Goal: Communication & Community: Answer question/provide support

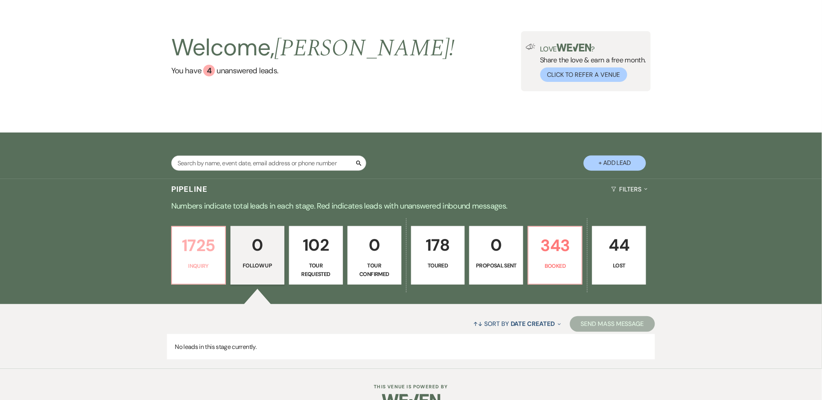
click at [184, 262] on p "Inquiry" at bounding box center [199, 266] width 44 height 9
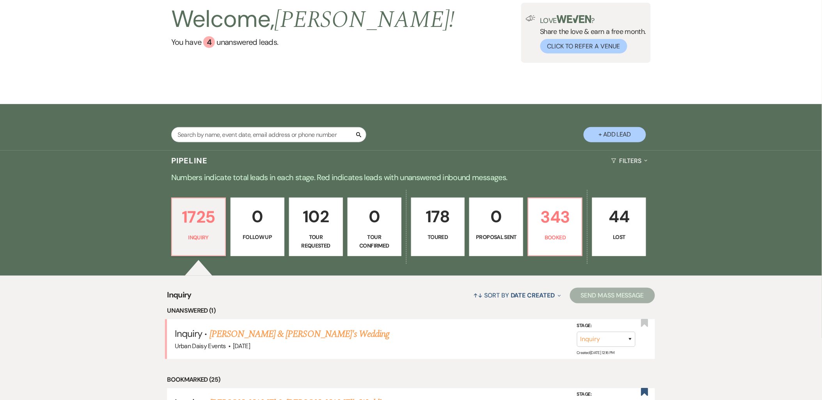
scroll to position [73, 0]
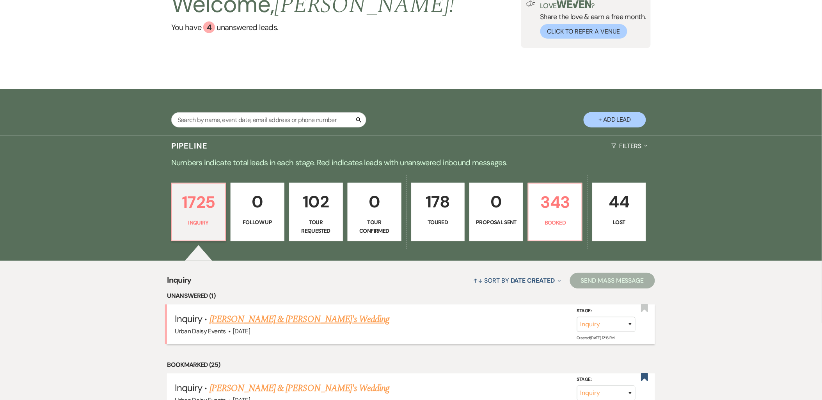
click at [211, 318] on link "[PERSON_NAME] & [PERSON_NAME]'s Wedding" at bounding box center [299, 319] width 180 height 14
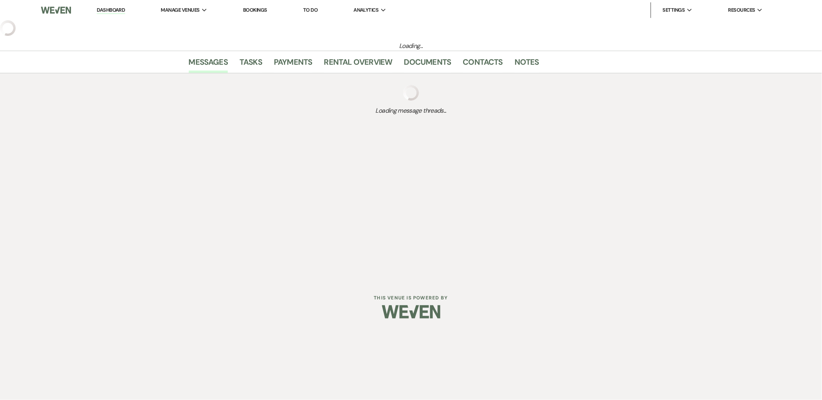
select select "5"
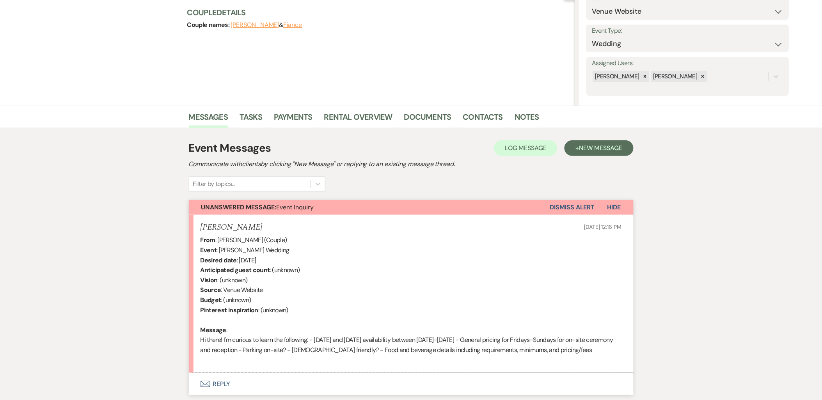
scroll to position [130, 0]
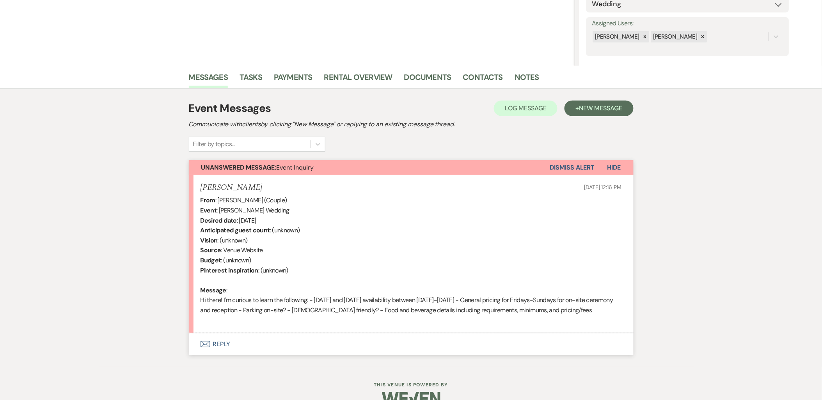
click at [220, 336] on button "Envelope Reply" at bounding box center [411, 345] width 445 height 22
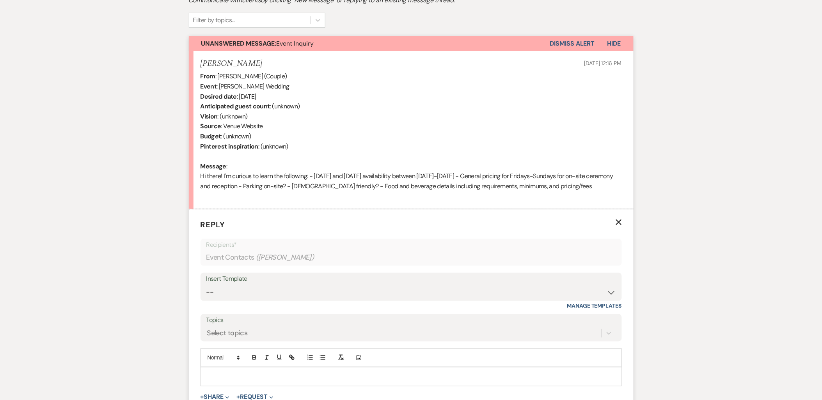
scroll to position [365, 0]
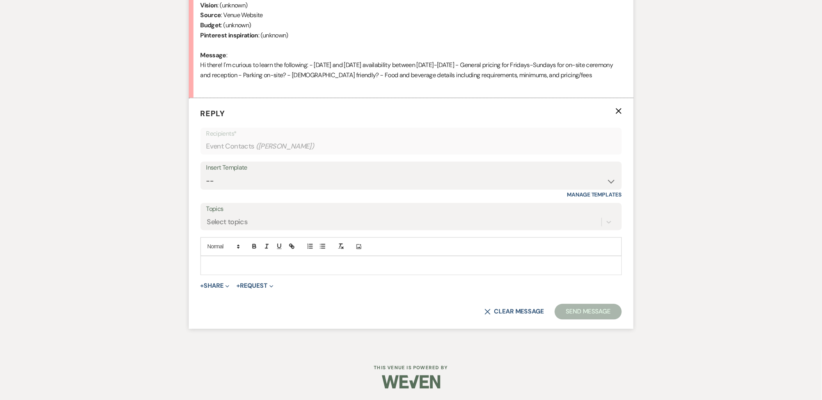
click at [273, 172] on div "Insert Template" at bounding box center [411, 168] width 410 height 11
click at [276, 188] on select "-- Payment Past Due Rental Agreement and First Payment Urban Daisy Initial Resp…" at bounding box center [411, 181] width 410 height 15
select select "1243"
click at [206, 174] on select "-- Payment Past Due Rental Agreement and First Payment Urban Daisy Initial Resp…" at bounding box center [411, 181] width 410 height 15
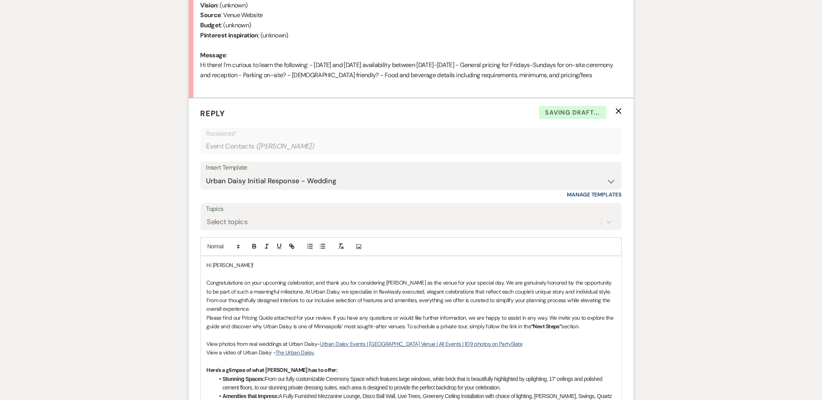
click at [207, 317] on p "Please find our Pricing Guide attached for your review. If you have any questio…" at bounding box center [411, 323] width 409 height 18
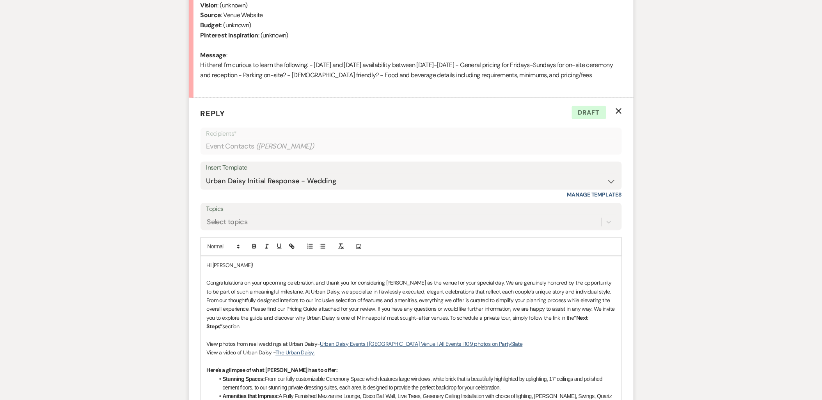
click at [611, 321] on p "Congratulations on your upcoming celebration, and thank you for considering [PE…" at bounding box center [411, 305] width 409 height 52
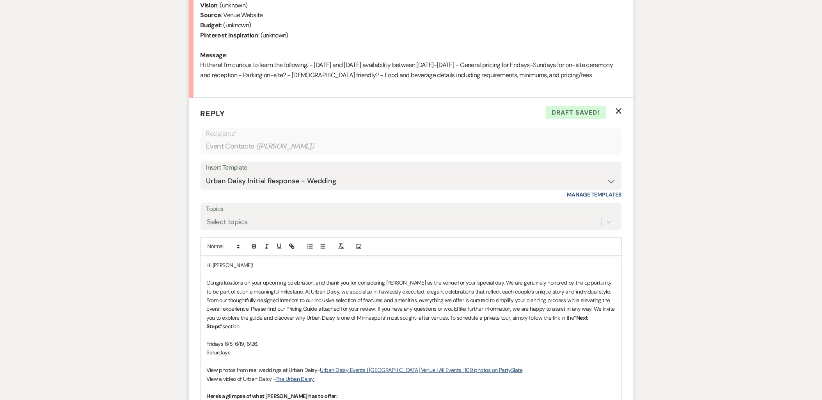
click at [225, 340] on p "Fridays 6/5, 6/19, 6/26," at bounding box center [411, 344] width 409 height 9
click at [248, 349] on p "Saturdays" at bounding box center [411, 353] width 409 height 9
click at [318, 340] on p "Fridays 5/8, 5/22, 6/5, 6/19, 6/26," at bounding box center [411, 344] width 409 height 9
click at [288, 349] on p "Saturdays 7/18, 7/25" at bounding box center [411, 353] width 409 height 9
click at [323, 340] on p "Fridays 5/8, 5/22, 6/5, 6/19, 6/26, 7/3, 7/10, 8/7" at bounding box center [411, 344] width 409 height 9
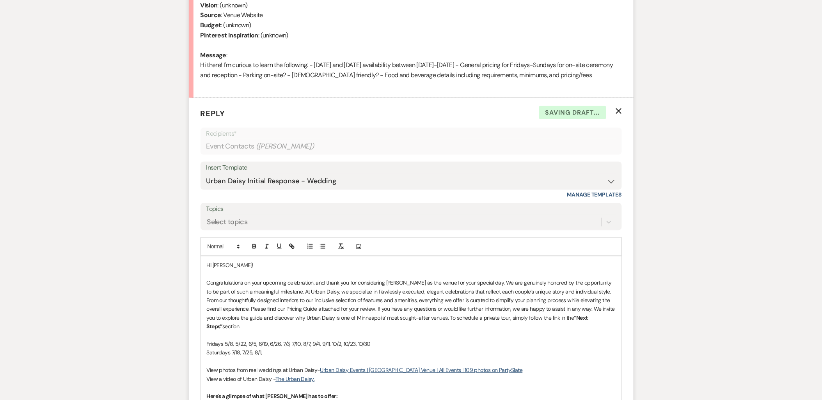
click at [276, 349] on p "Saturdays 7/18, 7/25, 8/1," at bounding box center [411, 353] width 409 height 9
click at [360, 309] on p "Congratulations on your upcoming celebration, and thank you for considering [PE…" at bounding box center [411, 305] width 409 height 52
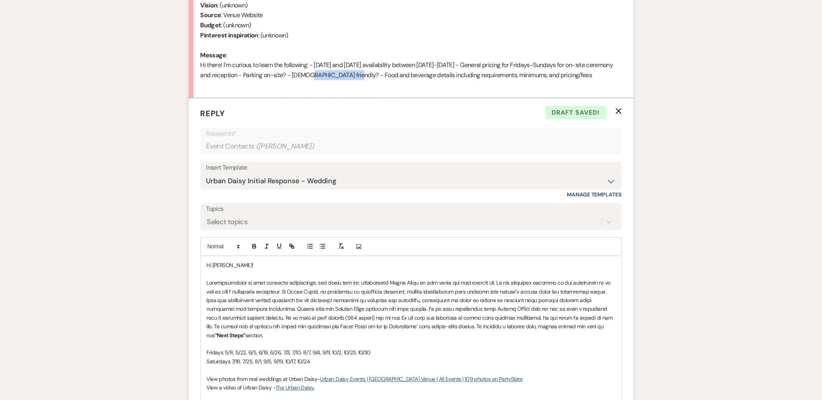
drag, startPoint x: 368, startPoint y: 73, endPoint x: 322, endPoint y: 76, distance: 46.1
click at [322, 76] on div "From : [PERSON_NAME] (Couple) Event : [PERSON_NAME] Wedding Desired date : [DAT…" at bounding box center [411, 25] width 421 height 130
copy div "[DEMOGRAPHIC_DATA] friendly"
click at [333, 322] on p "“Next Steps” section." at bounding box center [411, 309] width 409 height 61
click at [329, 319] on p "“Next Steps” section." at bounding box center [411, 309] width 409 height 61
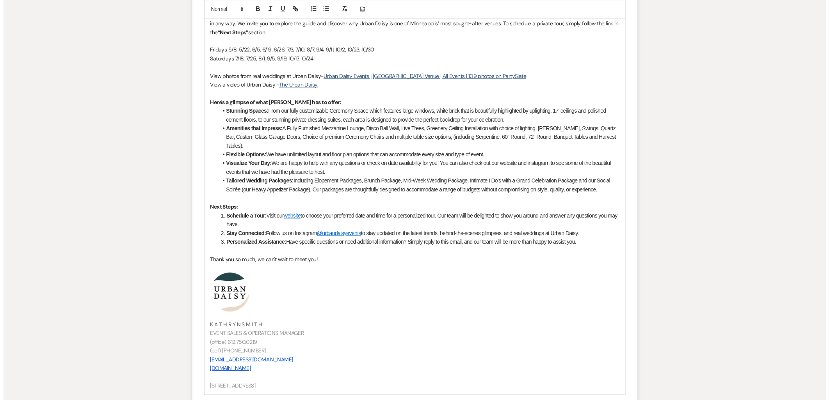
scroll to position [801, 0]
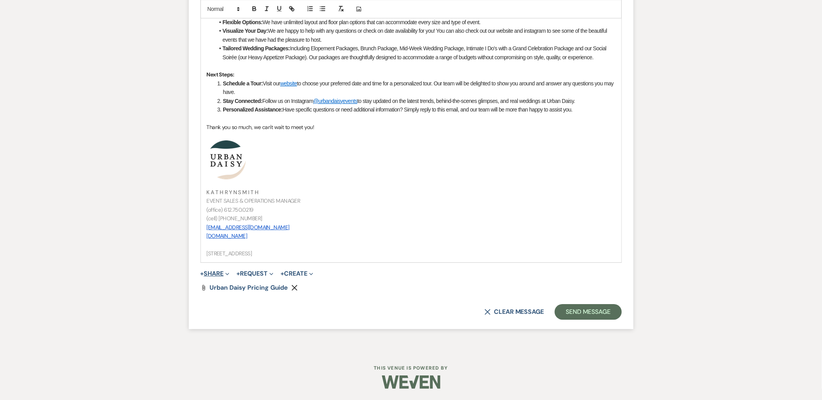
click at [212, 275] on button "+ Share Expand" at bounding box center [215, 274] width 29 height 6
click at [213, 288] on use "button" at bounding box center [214, 289] width 6 height 5
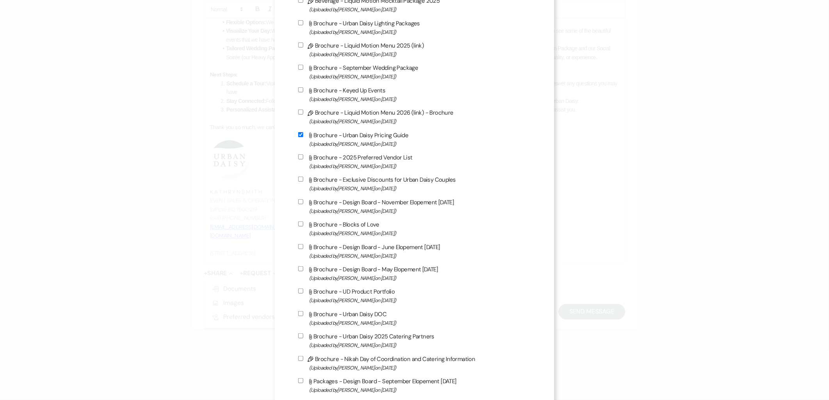
scroll to position [390, 0]
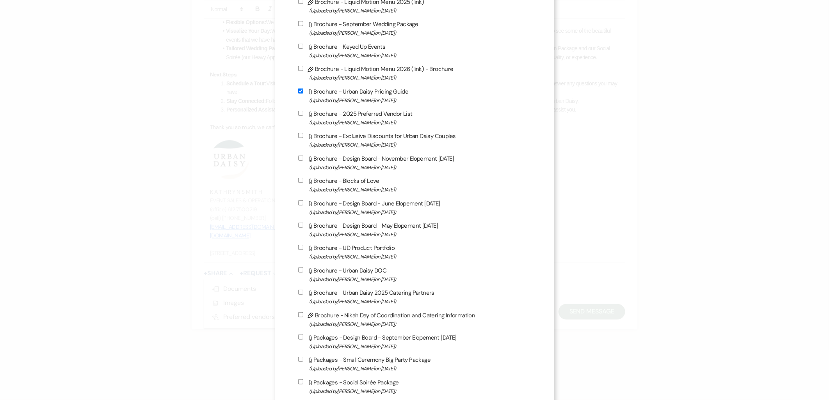
click at [345, 293] on label "Attach File Brochure - Urban Daisy 2025 Catering Partners (Uploaded by [PERSON_…" at bounding box center [414, 297] width 233 height 18
click at [303, 293] on input "Attach File Brochure - Urban Daisy 2025 Catering Partners (Uploaded by [PERSON_…" at bounding box center [300, 292] width 5 height 5
checkbox input "true"
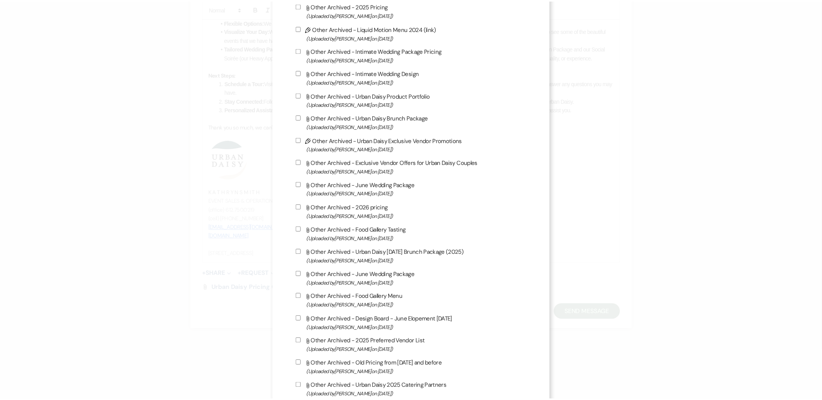
scroll to position [1176, 0]
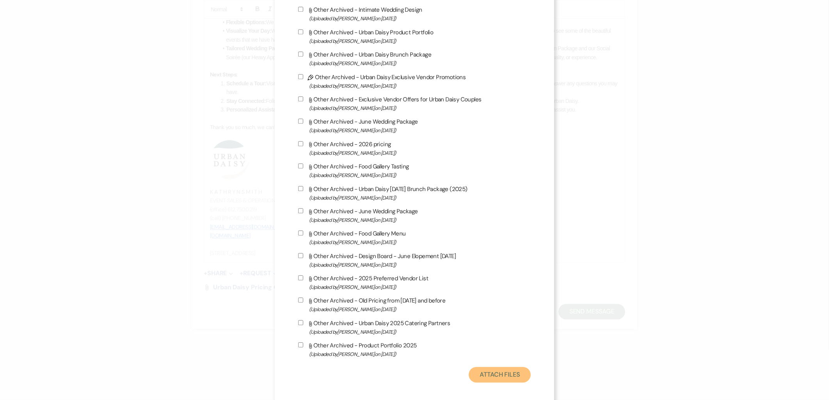
click at [473, 371] on button "Attach Files" at bounding box center [500, 375] width 62 height 16
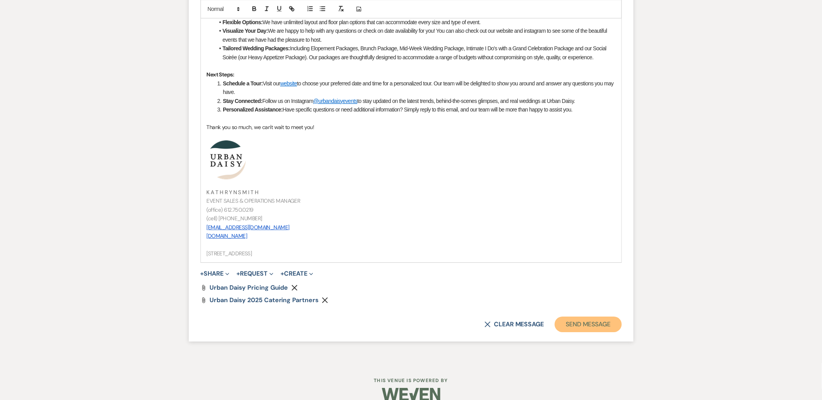
click at [570, 325] on button "Send Message" at bounding box center [588, 325] width 67 height 16
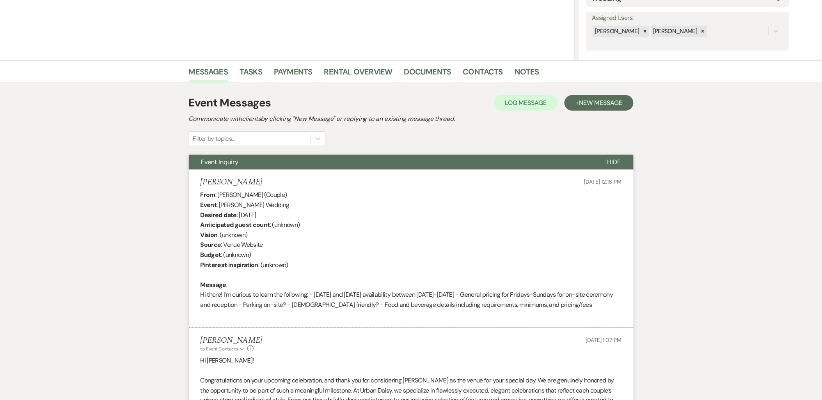
scroll to position [0, 0]
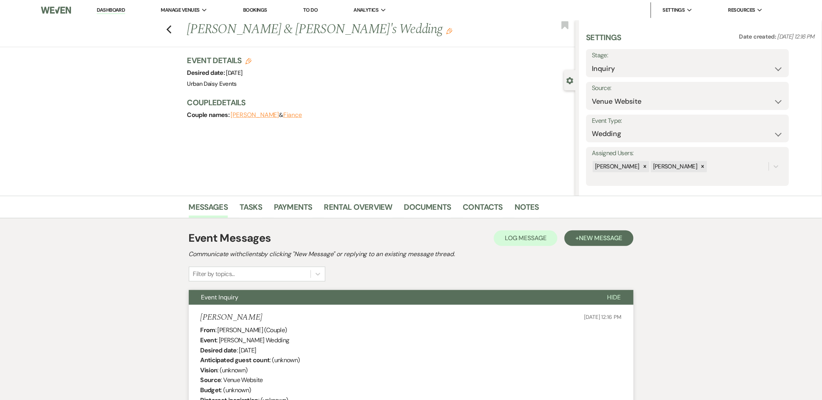
click at [107, 9] on link "Dashboard" at bounding box center [111, 10] width 28 height 7
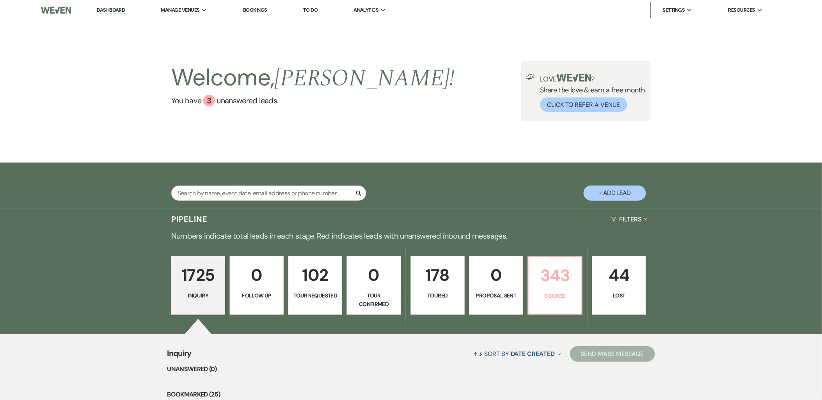
click at [566, 292] on p "Booked" at bounding box center [555, 296] width 44 height 9
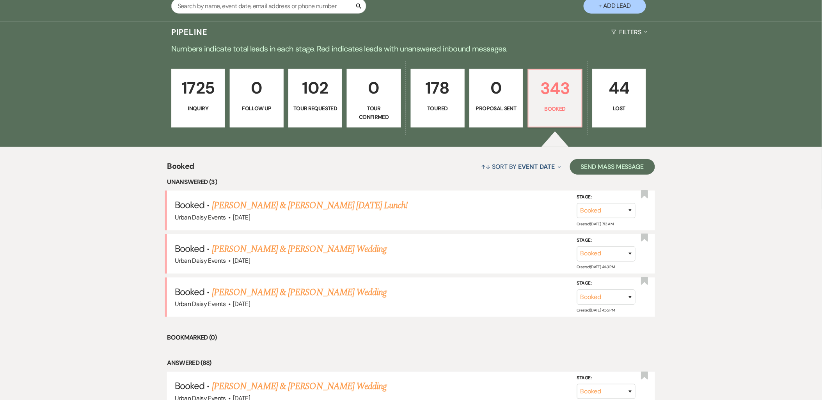
scroll to position [204, 0]
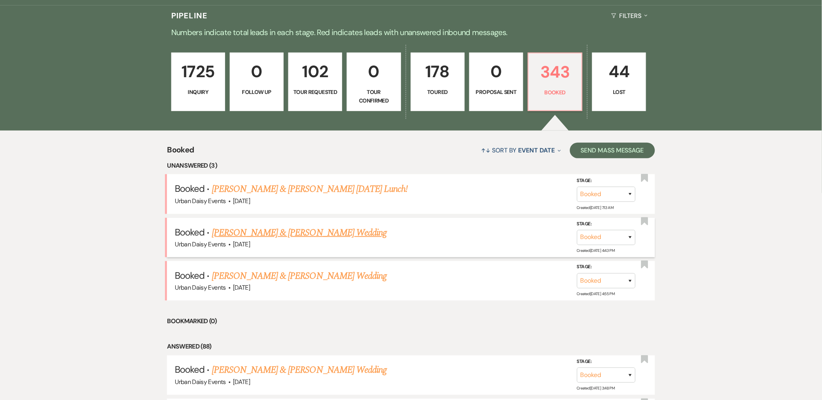
click at [237, 229] on link "[PERSON_NAME] & [PERSON_NAME] Wedding" at bounding box center [299, 233] width 175 height 14
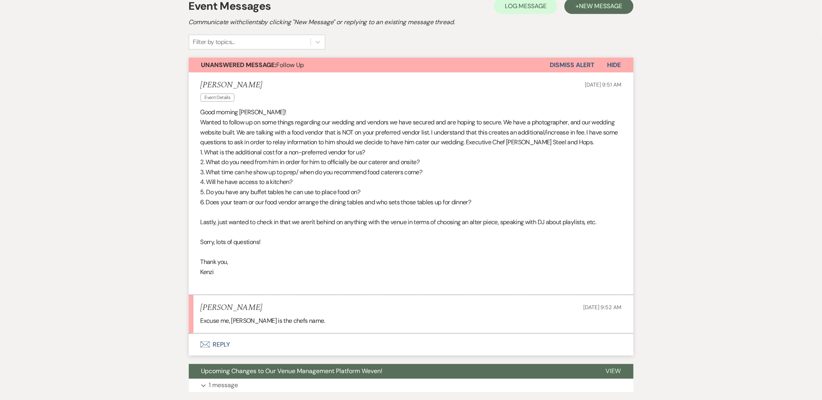
scroll to position [217, 0]
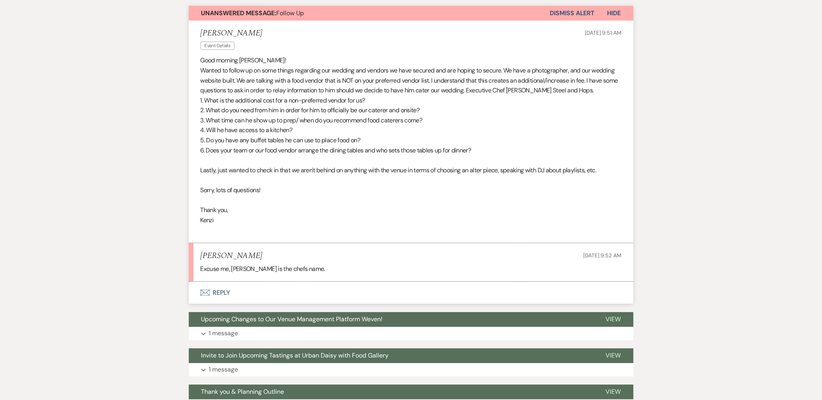
drag, startPoint x: 208, startPoint y: 293, endPoint x: 168, endPoint y: 300, distance: 41.3
click at [168, 300] on div "Messages Tasks Payments Vendors Rental Overview Timeline Docs & Files Contacts …" at bounding box center [411, 223] width 822 height 622
click at [223, 298] on button "Envelope Reply" at bounding box center [411, 293] width 445 height 22
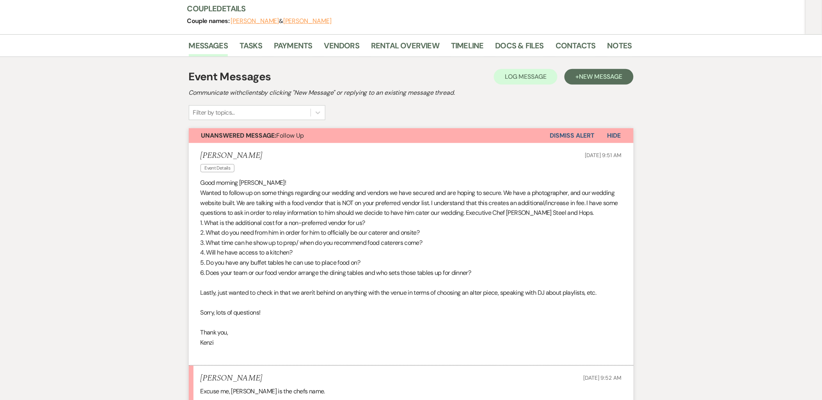
scroll to position [67, 0]
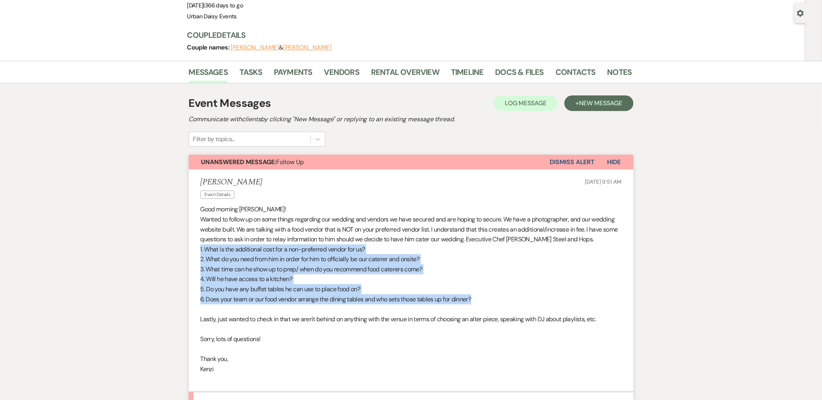
drag, startPoint x: 187, startPoint y: 249, endPoint x: 504, endPoint y: 301, distance: 321.5
copy div "1. What is the additional cost for a non-preferred vendor for us? 2. What do yo…"
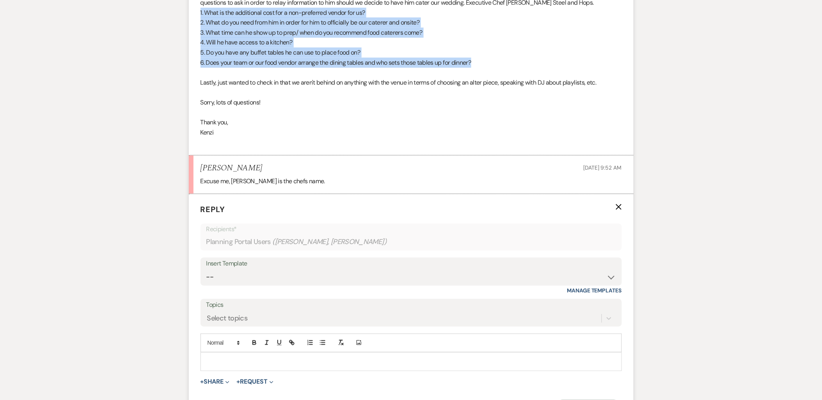
scroll to position [371, 0]
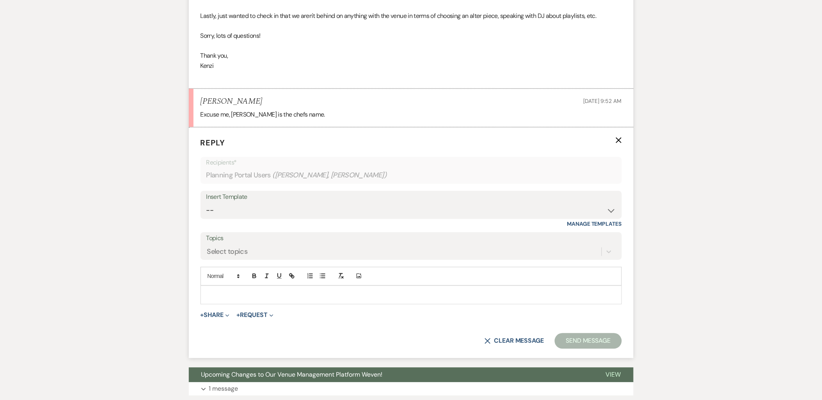
click at [247, 298] on p at bounding box center [411, 295] width 409 height 9
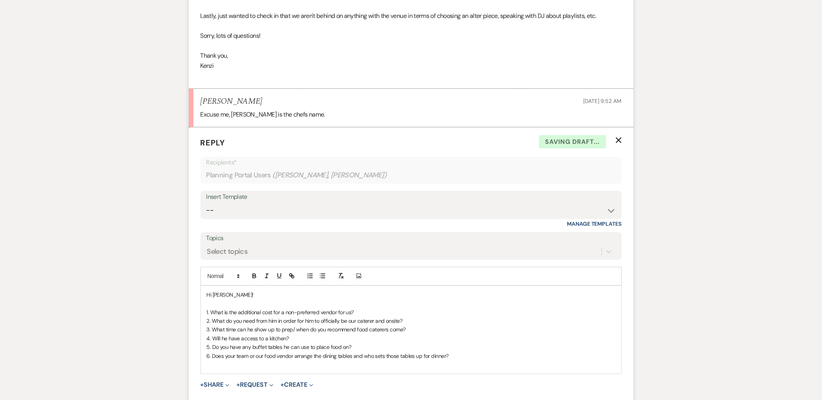
click at [371, 314] on p "1. What is the additional cost for a non-preferred vendor for us?" at bounding box center [411, 313] width 409 height 9
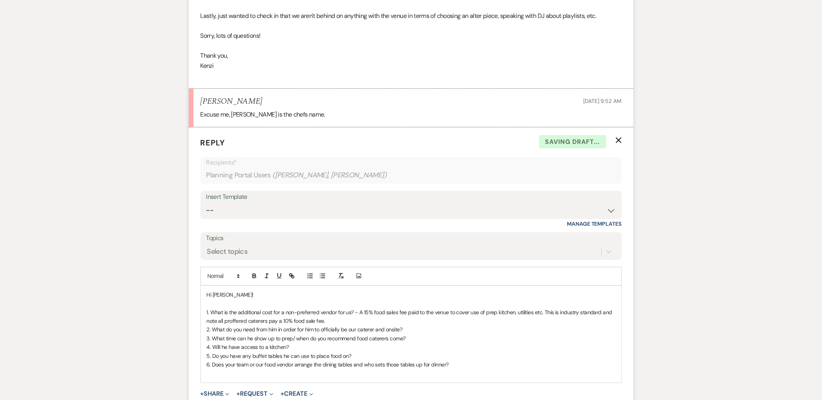
drag, startPoint x: 356, startPoint y: 312, endPoint x: 367, endPoint y: 325, distance: 16.9
click at [367, 325] on p "1. What is the additional cost for a non-preferred vendor for us? - A 15% food …" at bounding box center [411, 318] width 409 height 18
click at [255, 277] on icon "button" at bounding box center [254, 276] width 7 height 7
click at [266, 323] on strong "A 15% food sales fee paid to the venue to cover use of prep kitchen, utilities …" at bounding box center [410, 317] width 407 height 16
click at [419, 330] on p "2. What do you need from him in order for him to officially be our caterer and …" at bounding box center [411, 330] width 409 height 9
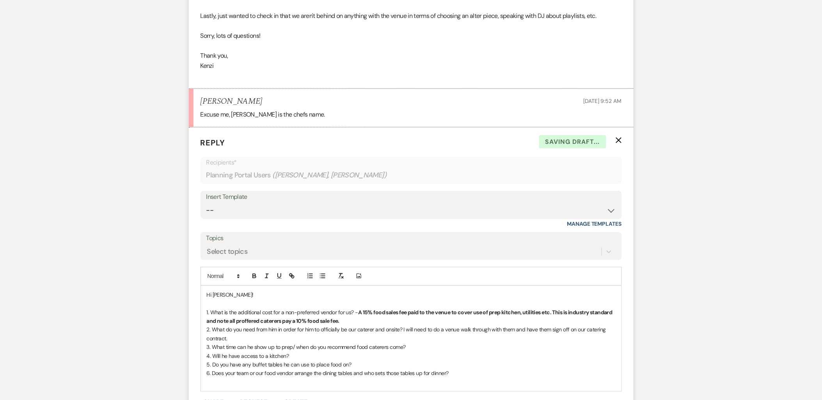
drag, startPoint x: 403, startPoint y: 330, endPoint x: 408, endPoint y: 338, distance: 9.2
click at [408, 338] on p "2. What do you need from him in order for him to officially be our caterer and …" at bounding box center [411, 335] width 409 height 18
click at [255, 275] on icon "button" at bounding box center [254, 276] width 7 height 7
click at [263, 325] on strong "A 15% food sales fee paid to the venue to cover use of prep kitchen, utilities …" at bounding box center [410, 317] width 407 height 16
click at [412, 346] on p "3. What time can he show up to prep/ when do you recommend food caterers come?" at bounding box center [411, 347] width 409 height 9
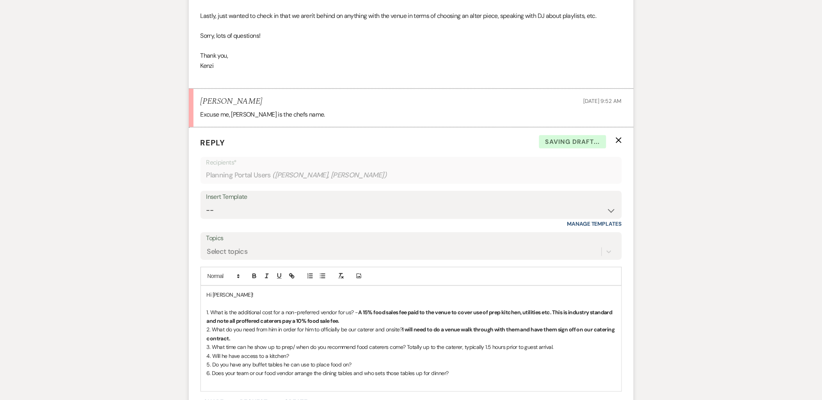
drag, startPoint x: 407, startPoint y: 346, endPoint x: 579, endPoint y: 351, distance: 172.1
click at [579, 351] on p "3. What time can he show up to prep/ when do you recommend food caterers come? …" at bounding box center [411, 347] width 409 height 9
click at [253, 275] on icon "button" at bounding box center [254, 275] width 3 height 2
click at [266, 340] on p "2. What do you need from him in order for him to officially be our caterer and …" at bounding box center [411, 335] width 409 height 18
click at [298, 358] on p "4. Will he have access to a kitchen?" at bounding box center [411, 356] width 409 height 9
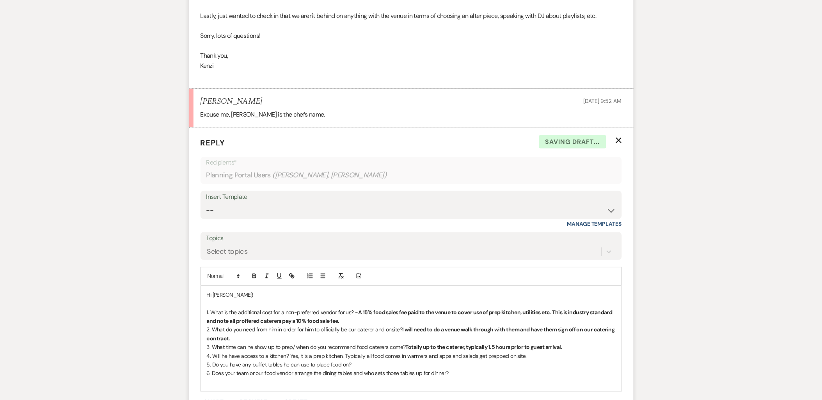
drag, startPoint x: 288, startPoint y: 354, endPoint x: 563, endPoint y: 357, distance: 275.4
click at [563, 357] on p "4. Will he have access to a kitchen? Yes, it is a prep kitchen. Typically all f…" at bounding box center [411, 356] width 409 height 9
click at [252, 279] on icon "button" at bounding box center [254, 276] width 7 height 7
click at [300, 351] on span "3. What time can he show up to prep/ when do you recommend food caterers come?" at bounding box center [306, 347] width 199 height 7
click at [350, 364] on p "5. Do you have any buffet tables he can use to place food on?" at bounding box center [411, 365] width 409 height 9
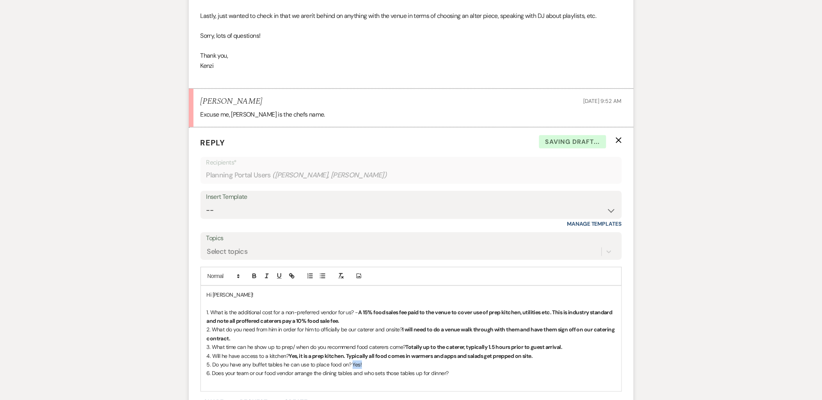
drag, startPoint x: 361, startPoint y: 364, endPoint x: 350, endPoint y: 365, distance: 10.6
click at [350, 365] on p "5. Do you have any buffet tables he can use to place food on? Yes!" at bounding box center [411, 365] width 409 height 9
click at [253, 273] on icon "button" at bounding box center [254, 276] width 7 height 7
click at [314, 344] on span "3. What time can he show up to prep/ when do you recommend food caterers come?" at bounding box center [306, 347] width 199 height 7
click at [304, 385] on p at bounding box center [411, 382] width 409 height 9
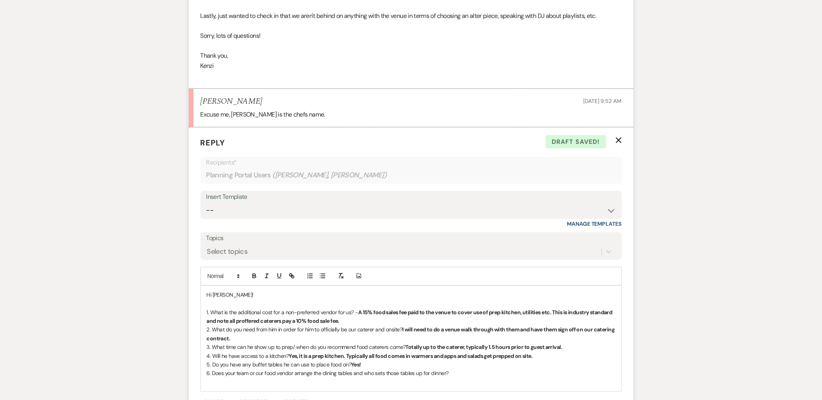
click at [457, 371] on p "6. Does your team or our food vendor arrange the dining tables and who sets tho…" at bounding box center [411, 373] width 409 height 9
drag, startPoint x: 486, startPoint y: 375, endPoint x: 449, endPoint y: 373, distance: 36.3
click at [449, 373] on p "6. Does your team or our food vendor arrange the dining tables and who sets tho…" at bounding box center [411, 373] width 409 height 9
drag, startPoint x: 449, startPoint y: 373, endPoint x: 451, endPoint y: 381, distance: 7.5
click at [451, 381] on p "6. Does your team or our food vendor arrange the dining tables and who sets tho…" at bounding box center [411, 378] width 409 height 18
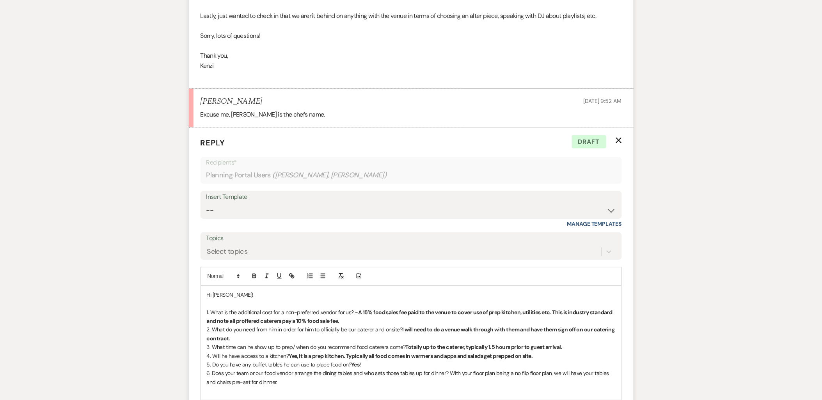
click at [453, 382] on p "6. Does your team or our food vendor arrange the dining tables and who sets tho…" at bounding box center [411, 378] width 409 height 18
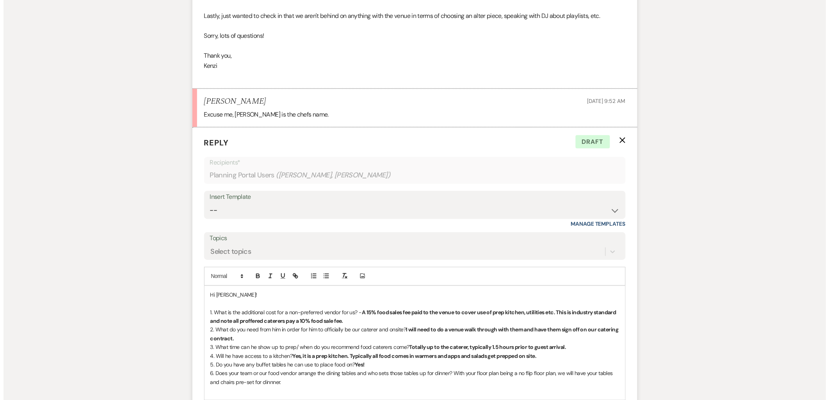
scroll to position [501, 0]
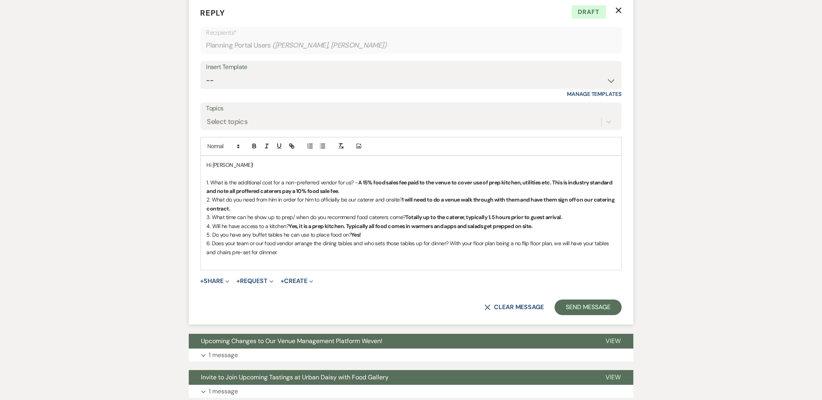
click at [265, 248] on p "6. Does your team or our food vendor arrange the dining tables and who sets tho…" at bounding box center [411, 249] width 409 height 18
click at [205, 281] on button "+ Share Expand" at bounding box center [215, 282] width 29 height 6
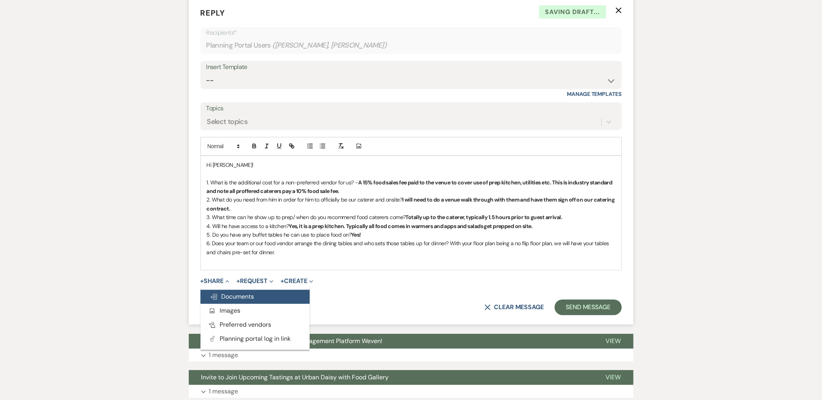
click at [211, 296] on icon "Doc Upload" at bounding box center [214, 297] width 8 height 6
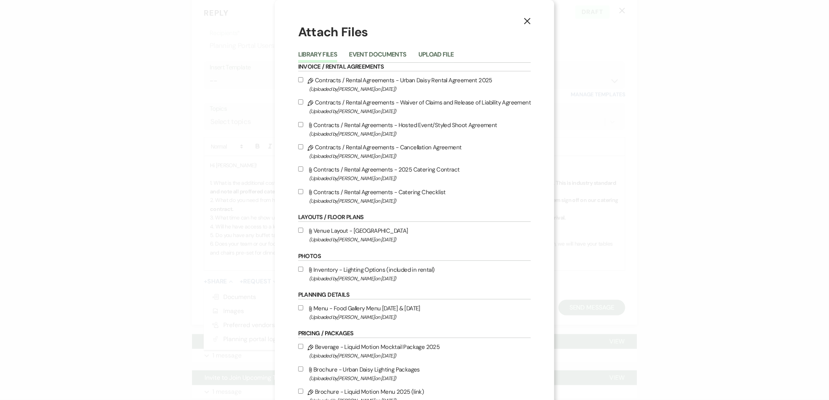
click at [403, 197] on span "(Uploaded by [PERSON_NAME] on [DATE] )" at bounding box center [420, 201] width 222 height 9
click at [303, 194] on input "Attach File Contracts / Rental Agreements - Catering Checklist (Uploaded by [PE…" at bounding box center [300, 191] width 5 height 5
checkbox input "true"
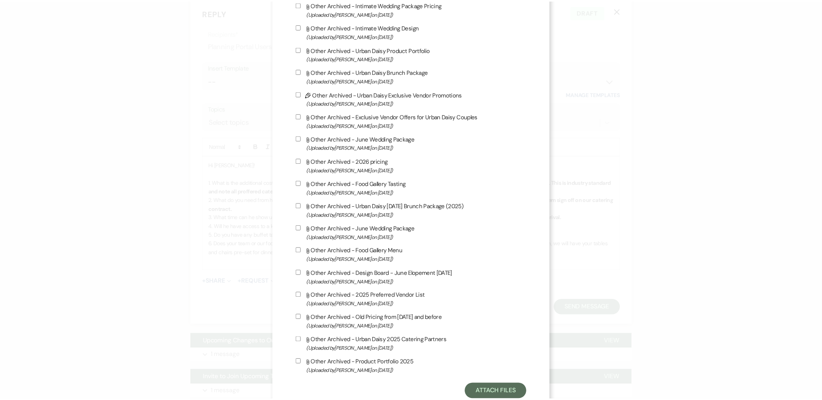
scroll to position [1176, 0]
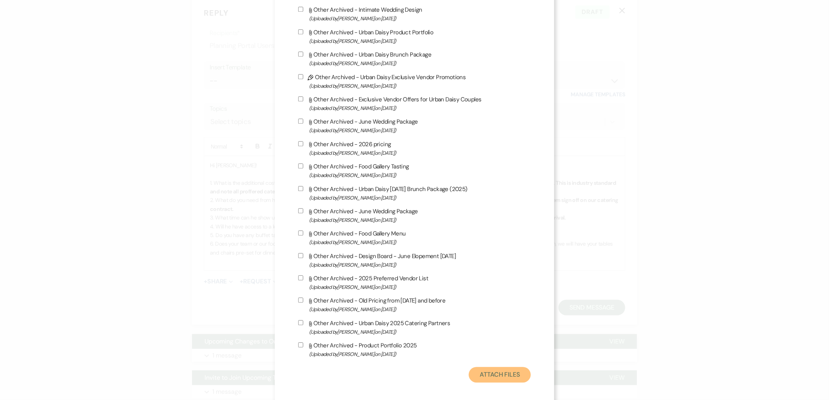
click at [484, 375] on button "Attach Files" at bounding box center [500, 375] width 62 height 16
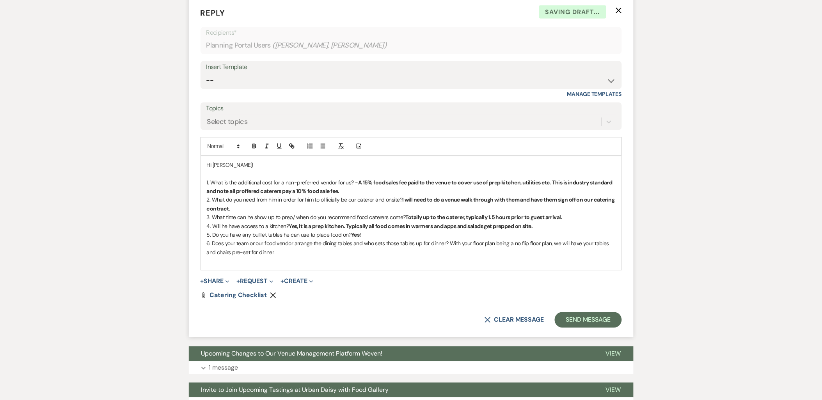
click at [242, 163] on p "Hi [PERSON_NAME]!" at bounding box center [411, 165] width 409 height 9
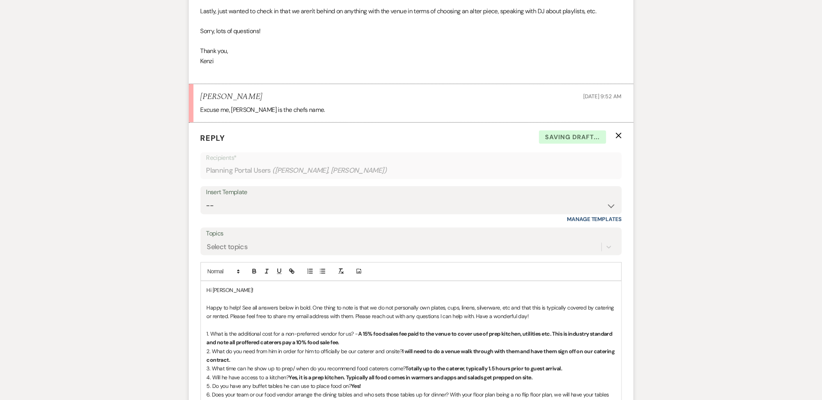
scroll to position [458, 0]
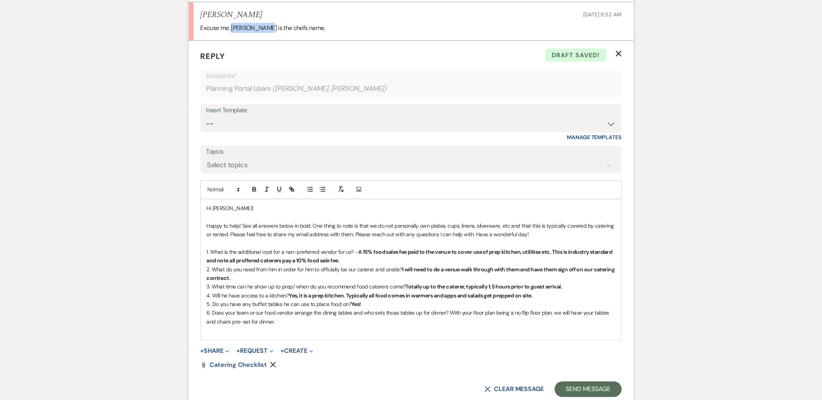
drag, startPoint x: 267, startPoint y: 28, endPoint x: 232, endPoint y: 31, distance: 35.2
click at [232, 31] on p "Excuse me, [PERSON_NAME] is the chefs name." at bounding box center [411, 28] width 421 height 10
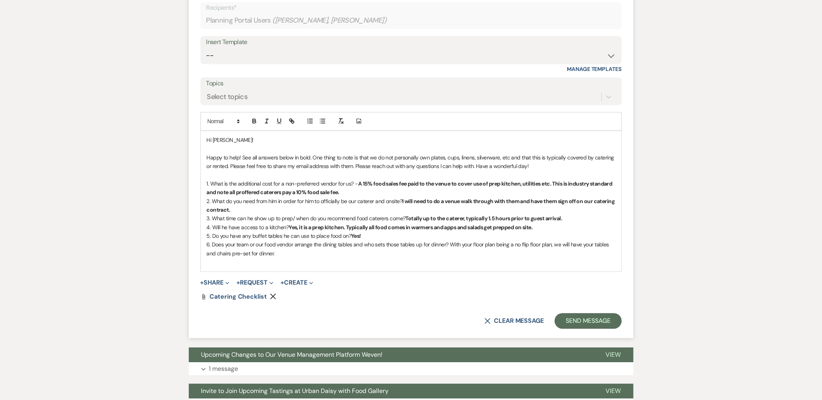
scroll to position [588, 0]
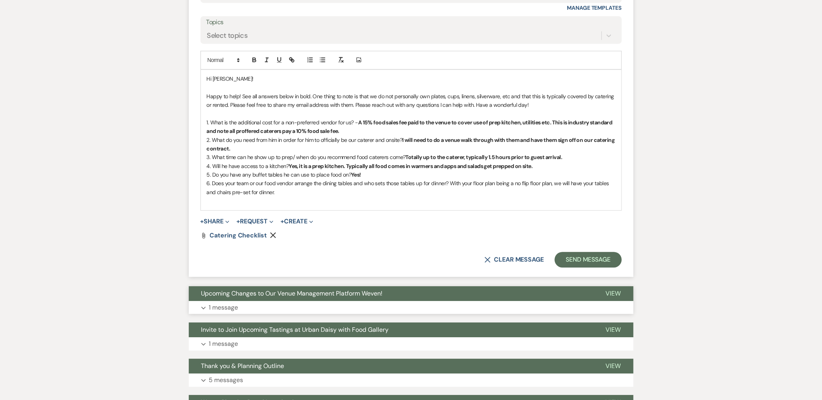
click at [248, 299] on button "Upcoming Changes to Our Venue Management Platform Weven!" at bounding box center [391, 293] width 405 height 15
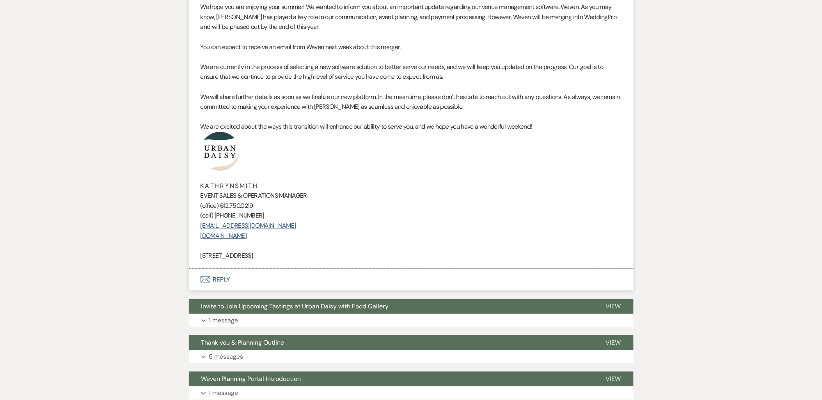
scroll to position [935, 0]
drag, startPoint x: 305, startPoint y: 251, endPoint x: 176, endPoint y: 154, distance: 162.0
copy div "K A T H R Y N S M I T H EVENT SALES & OPERATIONS MANAGER (office) [PHONE_NUMBER…"
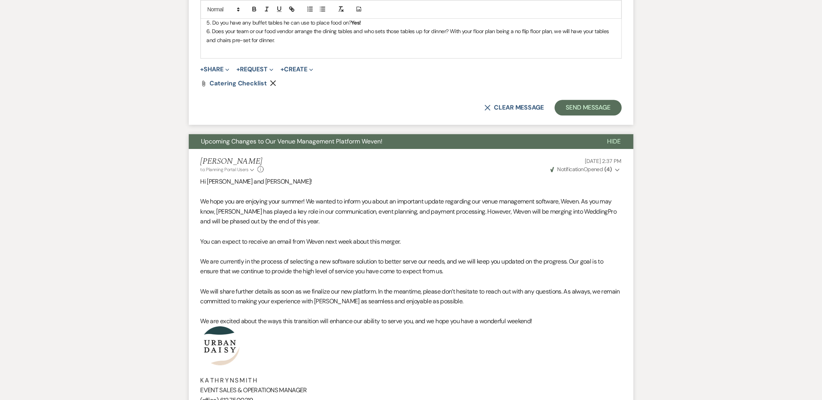
scroll to position [631, 0]
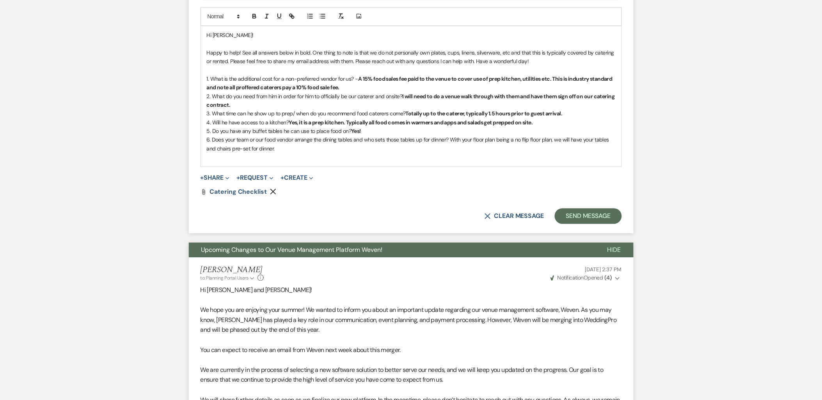
click at [293, 161] on p at bounding box center [411, 157] width 409 height 9
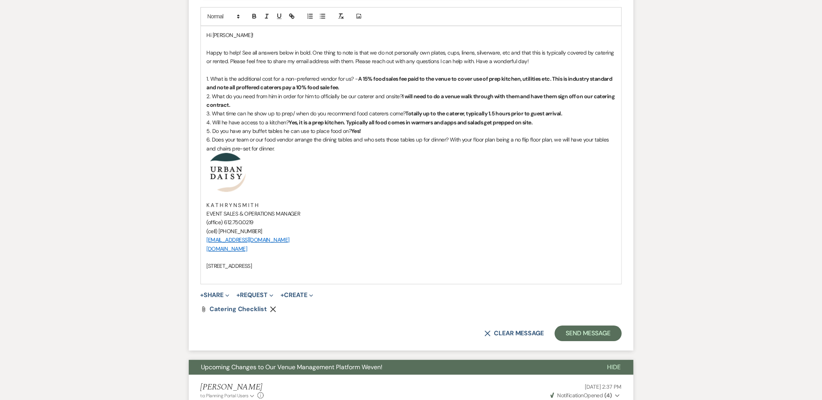
click at [291, 235] on p "(cell) [PHONE_NUMBER]" at bounding box center [411, 231] width 409 height 9
click at [286, 239] on p "[EMAIL_ADDRESS][DOMAIN_NAME]" at bounding box center [411, 240] width 409 height 9
drag, startPoint x: 204, startPoint y: 240, endPoint x: 217, endPoint y: 242, distance: 12.3
click at [217, 242] on div "Hi [PERSON_NAME]! Happy to help! See all answers below in bold. One thing to no…" at bounding box center [411, 155] width 421 height 258
drag, startPoint x: 361, startPoint y: 181, endPoint x: 358, endPoint y: 177, distance: 5.0
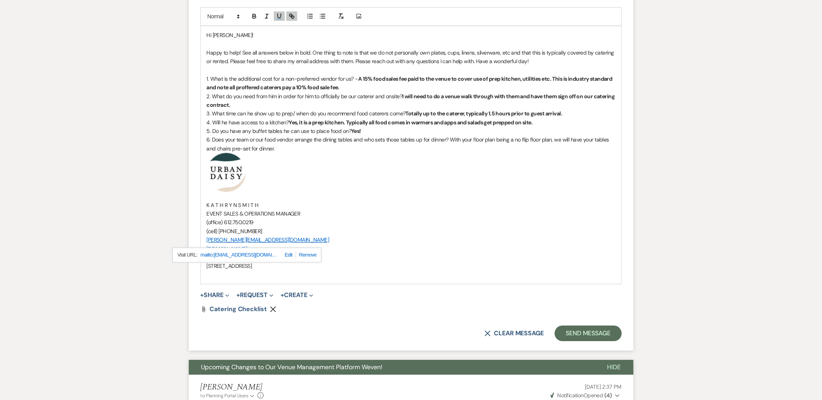
click at [361, 180] on p "﻿ ﻿" at bounding box center [411, 172] width 409 height 39
click at [296, 155] on p "﻿ ﻿" at bounding box center [411, 172] width 409 height 39
click at [290, 147] on p "6. Does your team or our food vendor arrange the dining tables and who sets tho…" at bounding box center [411, 144] width 409 height 18
click at [566, 340] on button "Send Message" at bounding box center [588, 334] width 67 height 16
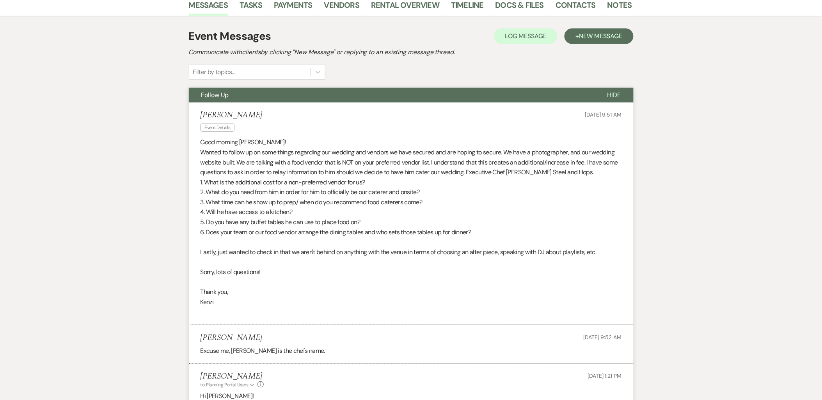
scroll to position [0, 0]
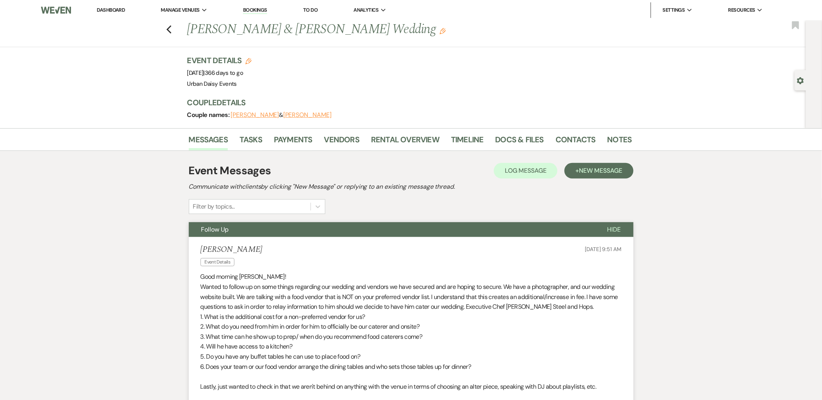
click at [116, 15] on li "Dashboard" at bounding box center [111, 10] width 36 height 16
click at [111, 8] on link "Dashboard" at bounding box center [111, 10] width 28 height 7
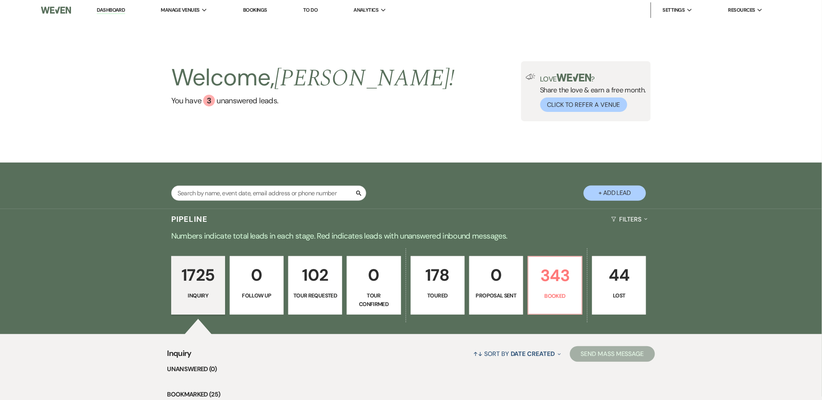
scroll to position [87, 0]
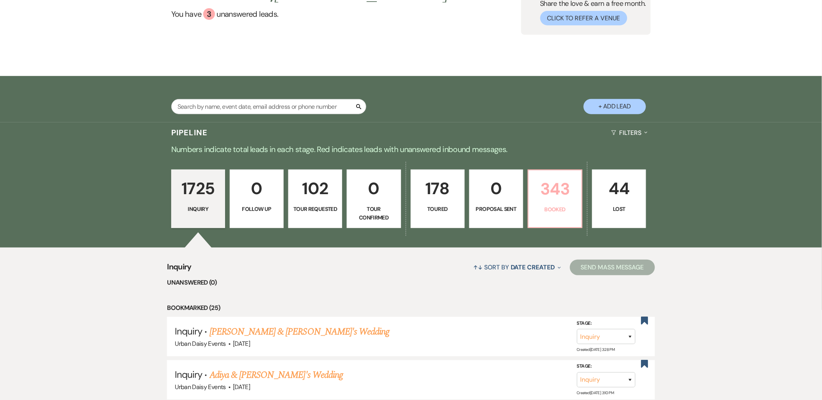
click at [568, 208] on p "Booked" at bounding box center [555, 209] width 44 height 9
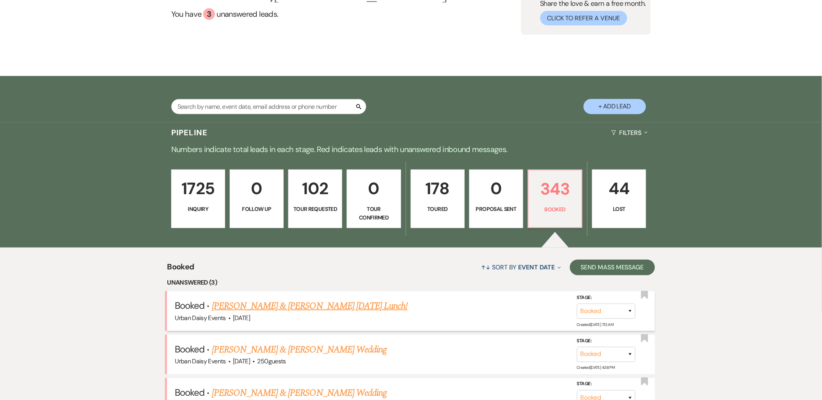
scroll to position [173, 0]
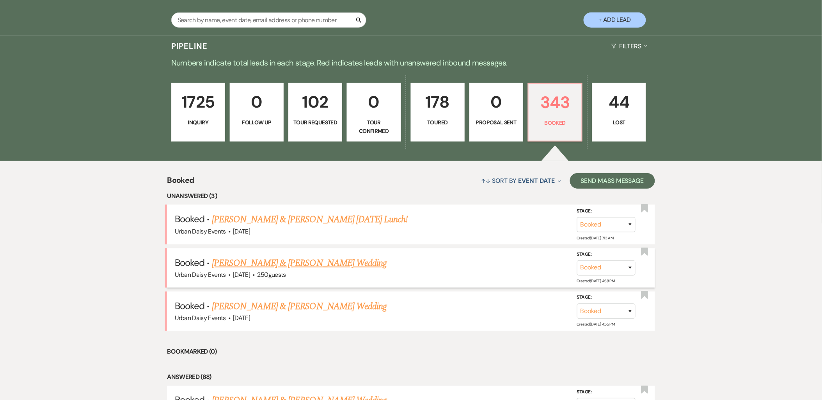
click at [252, 258] on link "[PERSON_NAME] & [PERSON_NAME] Wedding" at bounding box center [299, 263] width 175 height 14
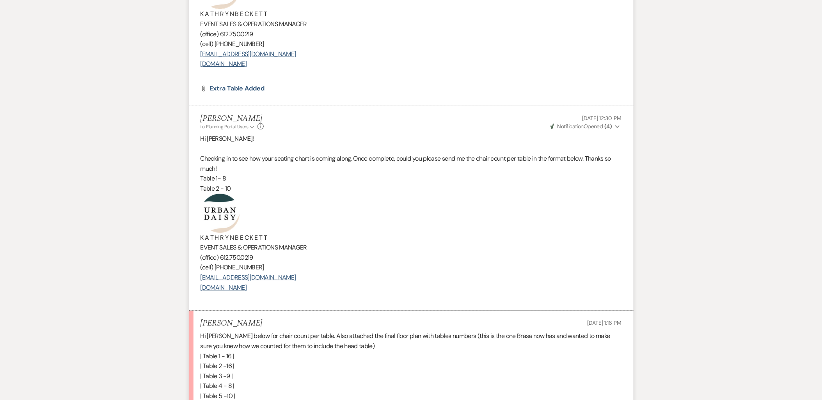
scroll to position [1300, 0]
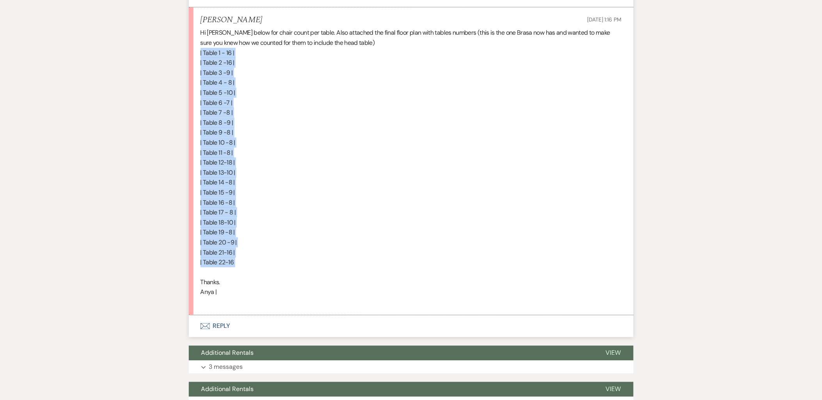
drag, startPoint x: 245, startPoint y: 268, endPoint x: 182, endPoint y: 56, distance: 221.2
copy div "| Table 1 - 16 | | Table 2 -16 | | Table 3 -9 | | Table 4 - 8 | | Table 5 -10 |…"
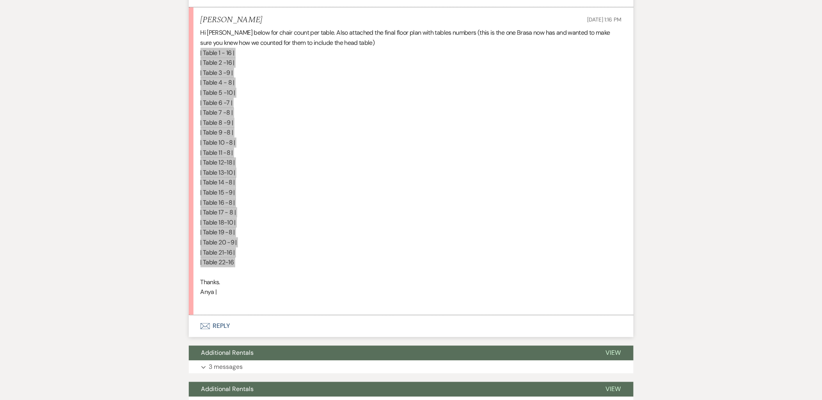
scroll to position [1257, 0]
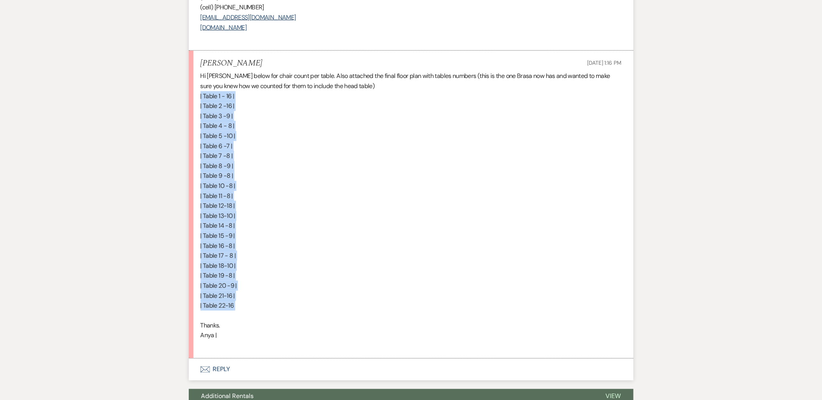
click at [220, 368] on button "Envelope Reply" at bounding box center [411, 370] width 445 height 22
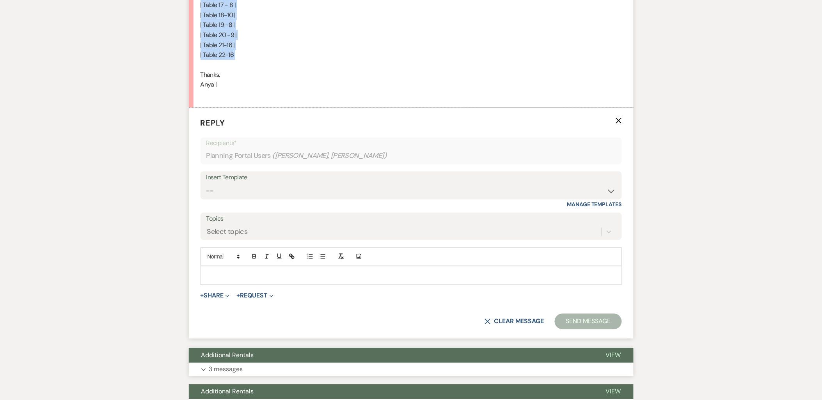
scroll to position [1532, 0]
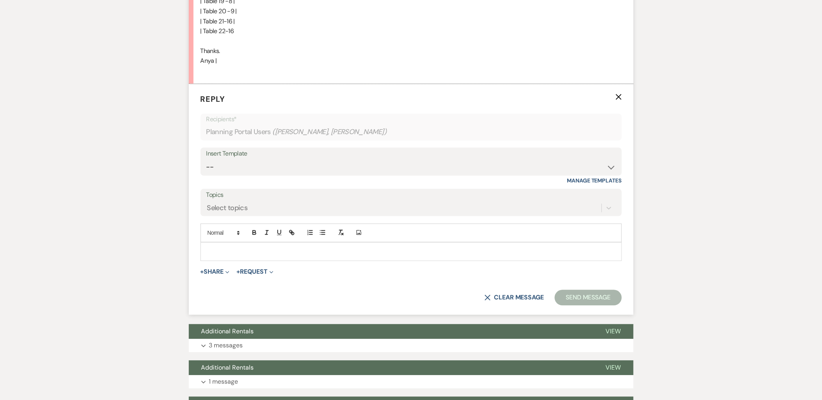
click at [217, 261] on div at bounding box center [411, 252] width 421 height 18
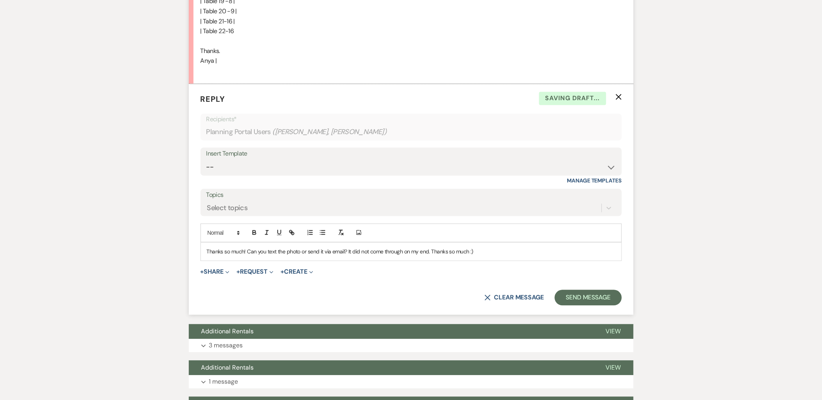
click at [559, 290] on form "Reply X Saving draft... Recipients* Planning Portal Users ( [PERSON_NAME], [PER…" at bounding box center [411, 199] width 445 height 231
click at [560, 295] on button "Send Message" at bounding box center [588, 298] width 67 height 16
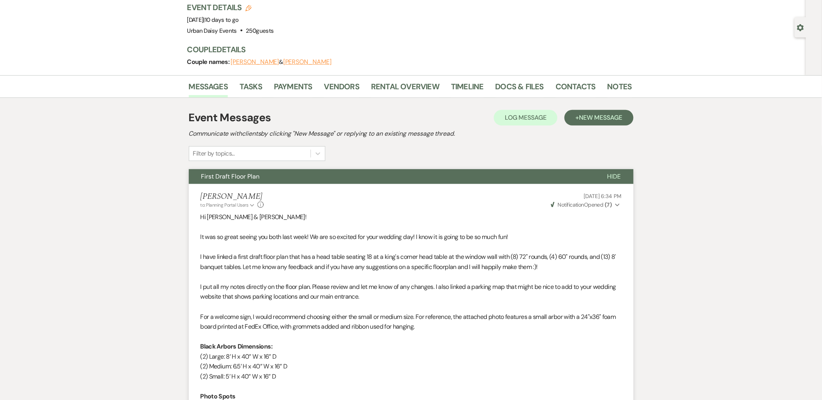
scroll to position [0, 0]
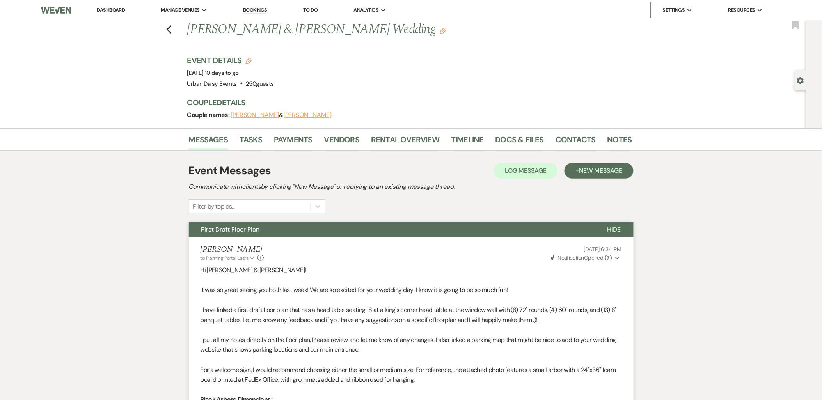
click at [112, 9] on link "Dashboard" at bounding box center [111, 10] width 28 height 7
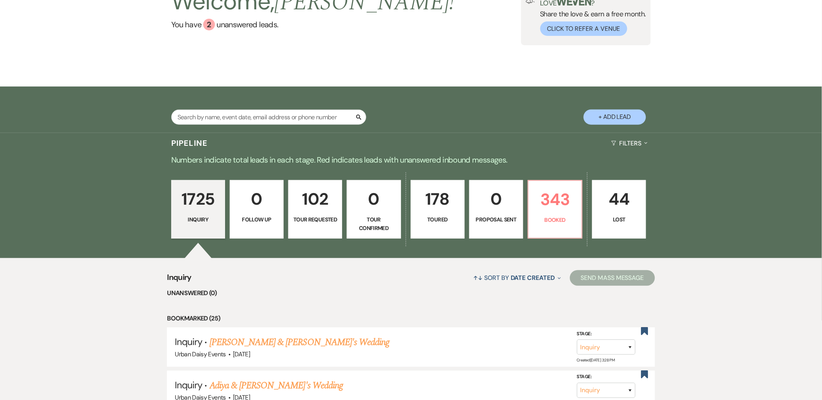
scroll to position [130, 0]
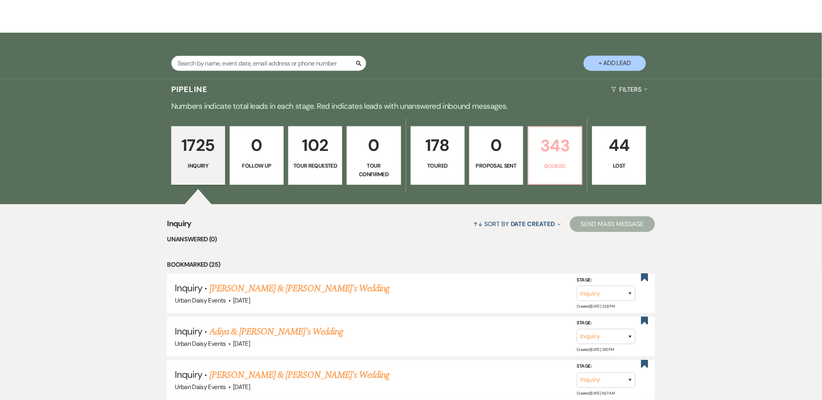
click at [543, 157] on p "343" at bounding box center [555, 146] width 44 height 26
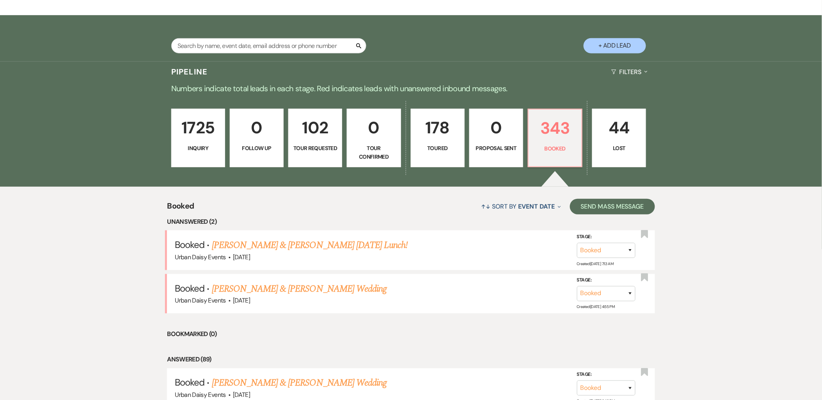
scroll to position [260, 0]
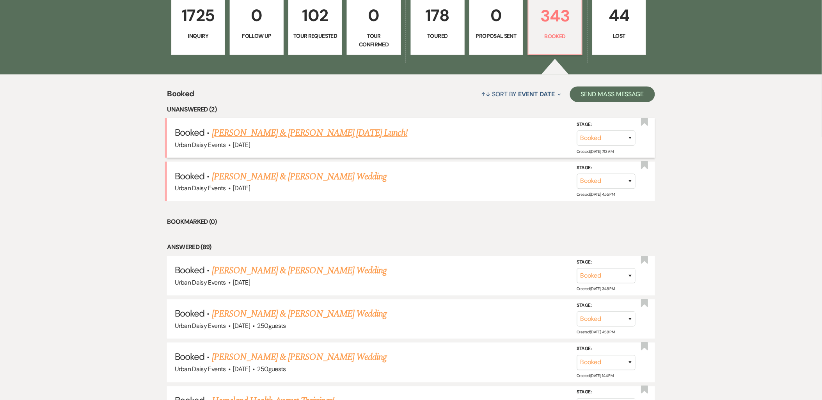
click at [249, 130] on link "[PERSON_NAME] & [PERSON_NAME] [DATE] Lunch!" at bounding box center [310, 133] width 196 height 14
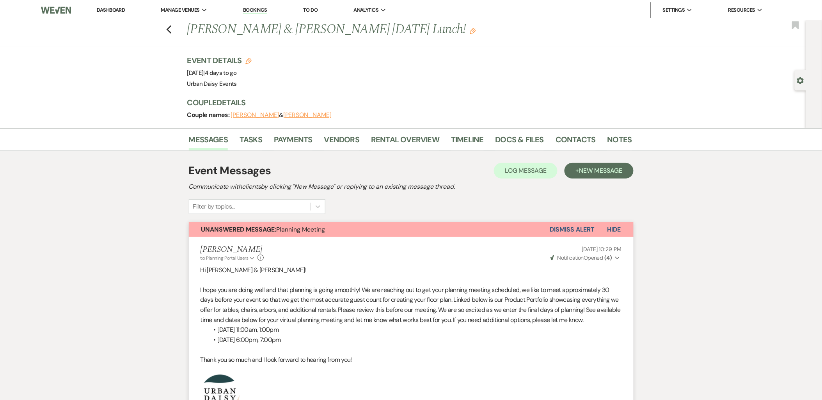
click at [121, 12] on link "Dashboard" at bounding box center [111, 10] width 28 height 7
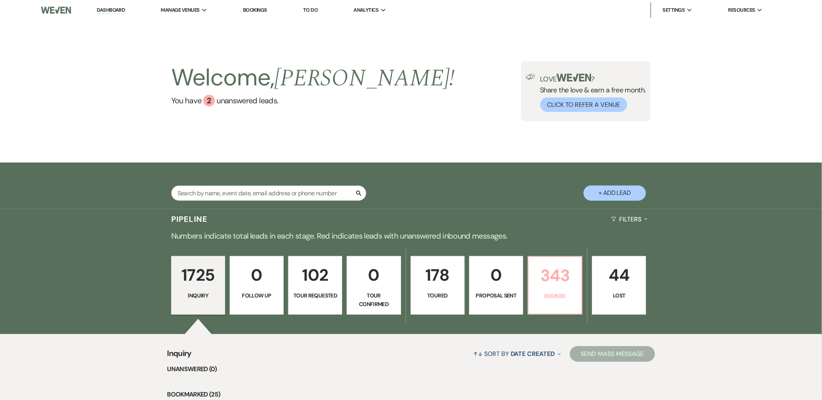
click at [559, 296] on p "Booked" at bounding box center [555, 296] width 44 height 9
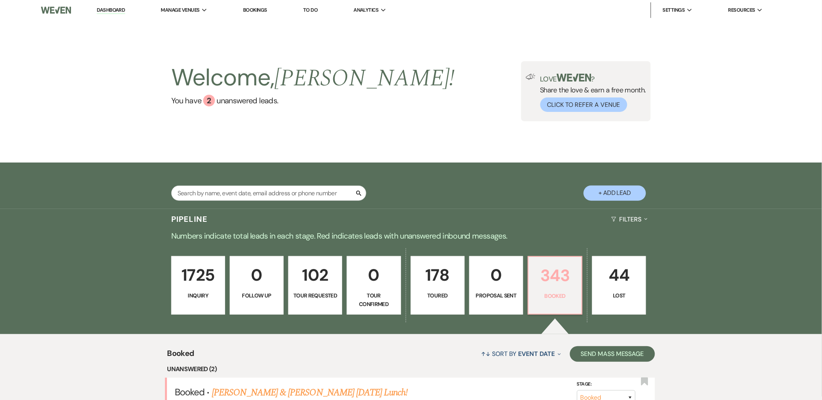
click at [567, 296] on p "Booked" at bounding box center [555, 296] width 44 height 9
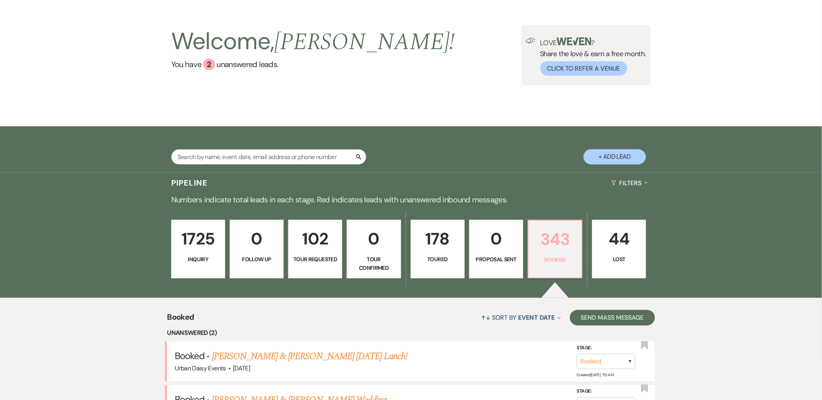
scroll to position [87, 0]
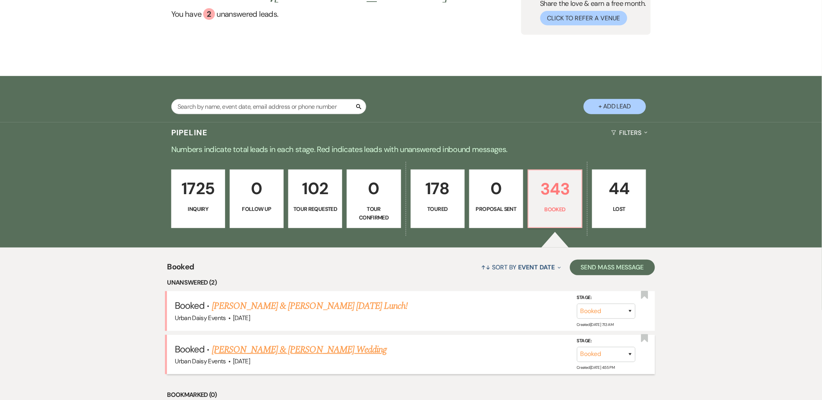
click at [326, 353] on link "[PERSON_NAME] & [PERSON_NAME] Wedding" at bounding box center [299, 350] width 175 height 14
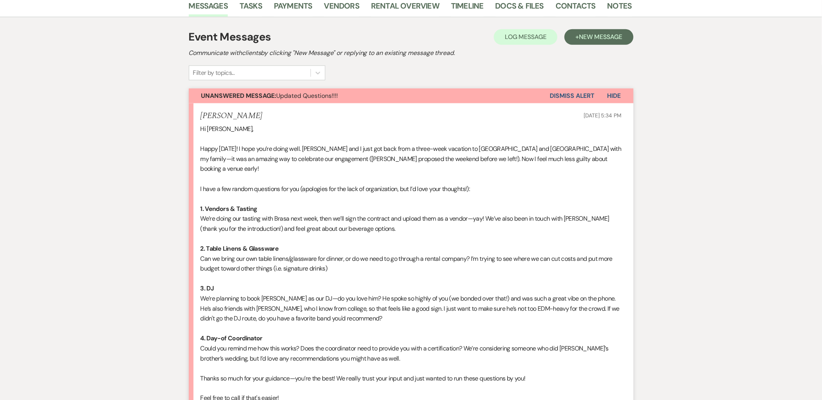
scroll to position [217, 0]
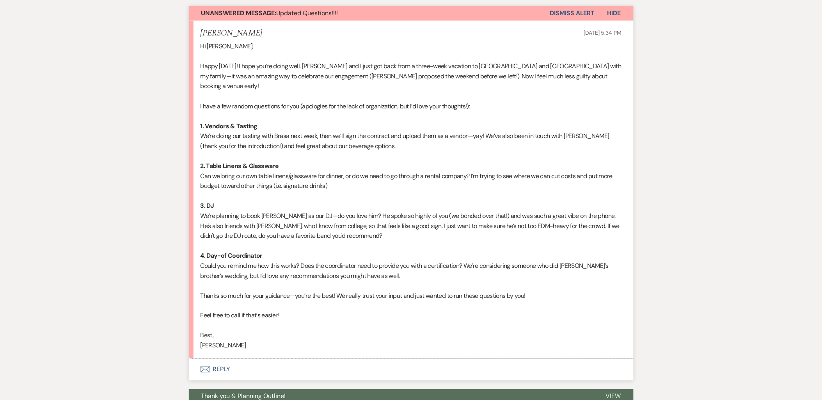
click at [205, 367] on icon "Envelope" at bounding box center [205, 370] width 9 height 6
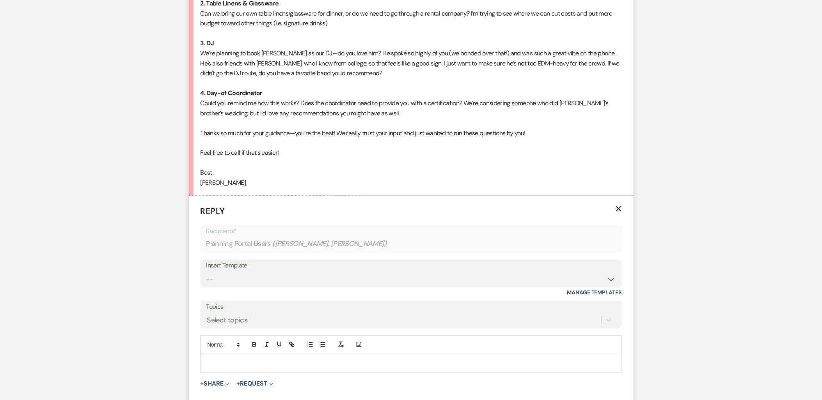
scroll to position [481, 0]
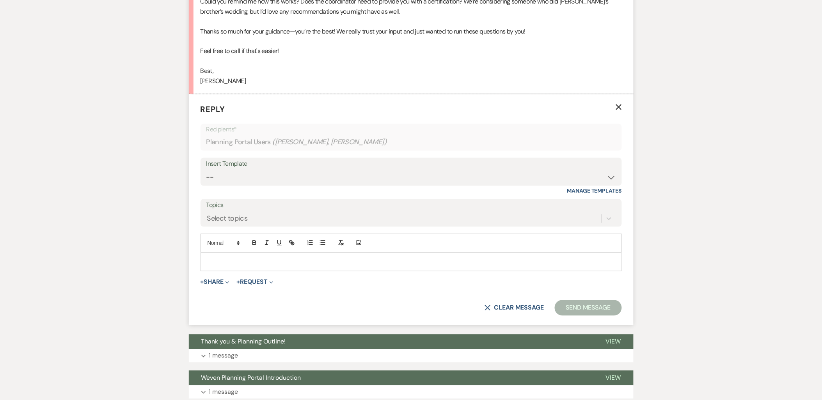
click at [236, 258] on p at bounding box center [411, 262] width 409 height 9
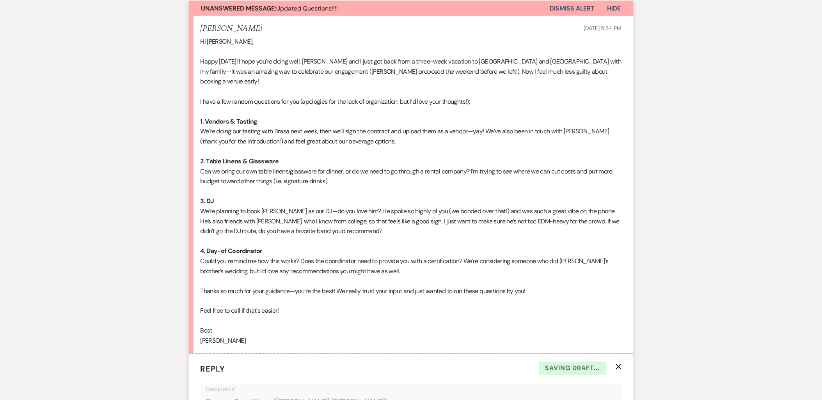
scroll to position [221, 0]
click at [196, 111] on li "[PERSON_NAME] [DATE] 5:34 PM Hi [PERSON_NAME], Happy [DATE]! I hope you’re doin…" at bounding box center [411, 185] width 445 height 338
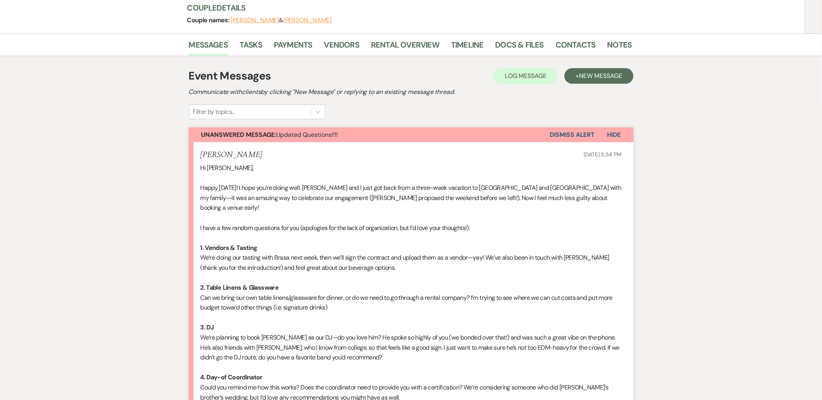
scroll to position [91, 0]
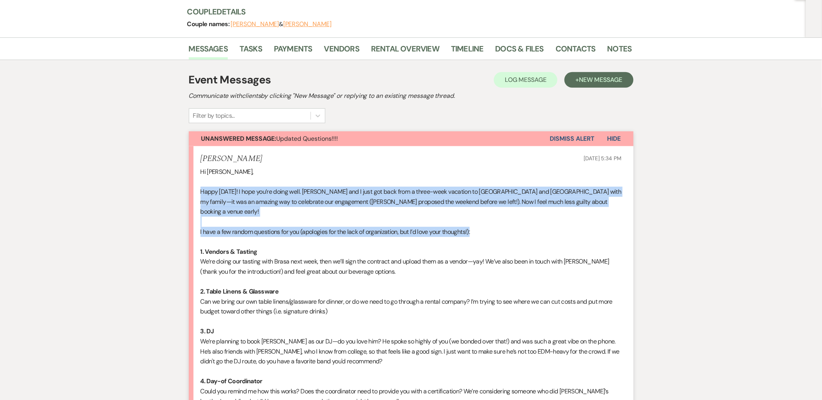
drag, startPoint x: 198, startPoint y: 188, endPoint x: 549, endPoint y: 217, distance: 351.9
click at [549, 217] on li "[PERSON_NAME] [DATE] 5:34 PM Hi [PERSON_NAME], Happy [DATE]! I hope you’re doin…" at bounding box center [411, 315] width 445 height 338
copy div "Happy [DATE]! I hope you’re doing well. [PERSON_NAME] and I just got back from …"
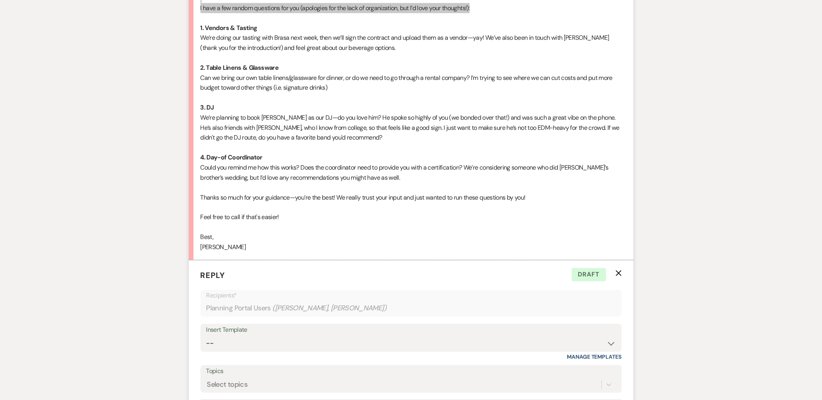
scroll to position [438, 0]
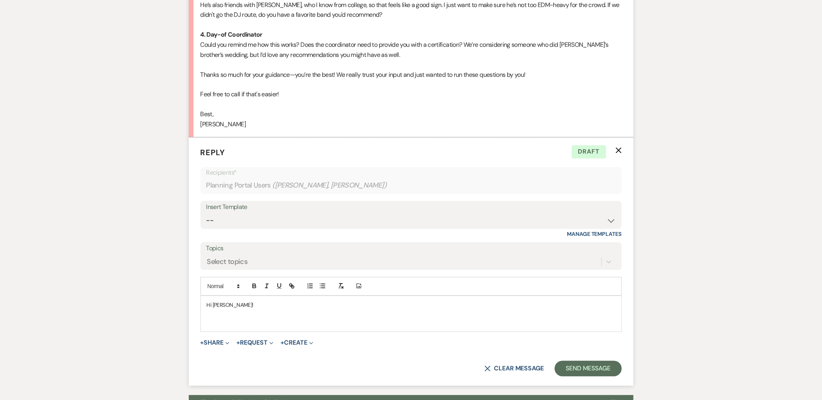
click at [218, 319] on p at bounding box center [411, 323] width 409 height 9
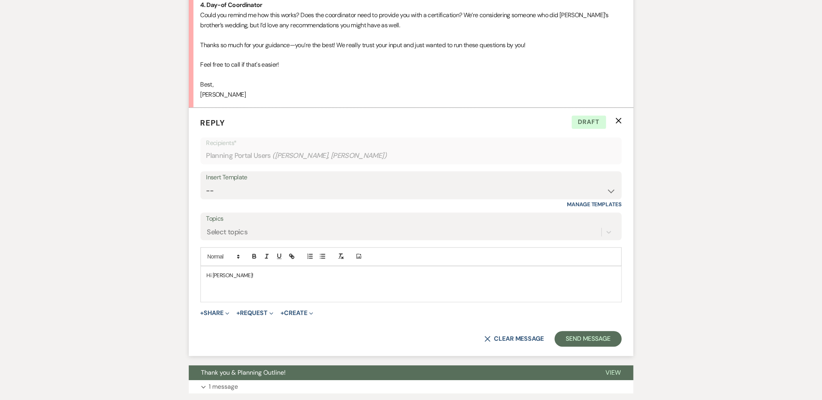
scroll to position [481, 0]
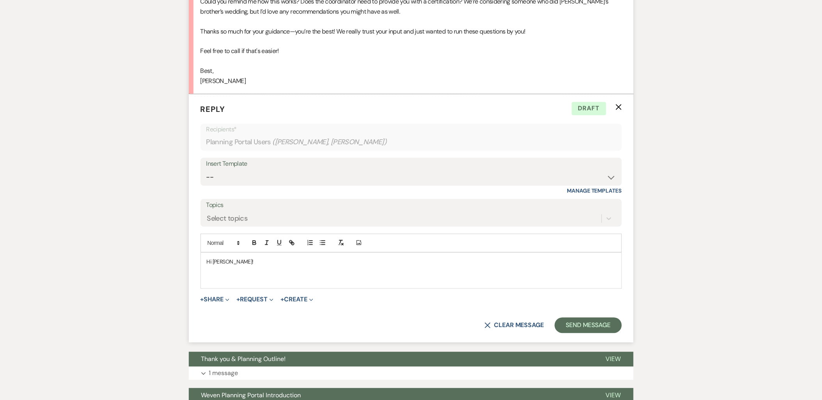
click at [262, 275] on p at bounding box center [411, 279] width 409 height 9
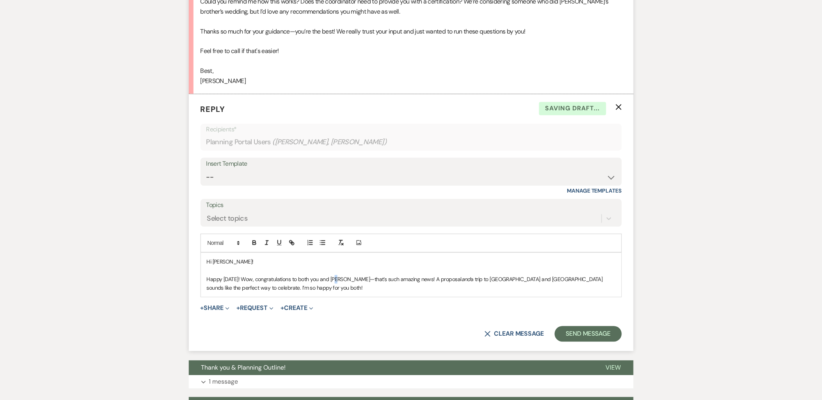
click at [341, 275] on p "Happy [DATE]! Wow, congratulations to both you and [PERSON_NAME]—that’s such am…" at bounding box center [411, 284] width 409 height 18
drag, startPoint x: 430, startPoint y: 270, endPoint x: 440, endPoint y: 270, distance: 10.1
click at [440, 275] on p "Happy [DATE]! Wow, congratulations to both you and [PERSON_NAME], that’s such a…" at bounding box center [411, 284] width 409 height 18
click at [267, 240] on icon "button" at bounding box center [266, 243] width 7 height 7
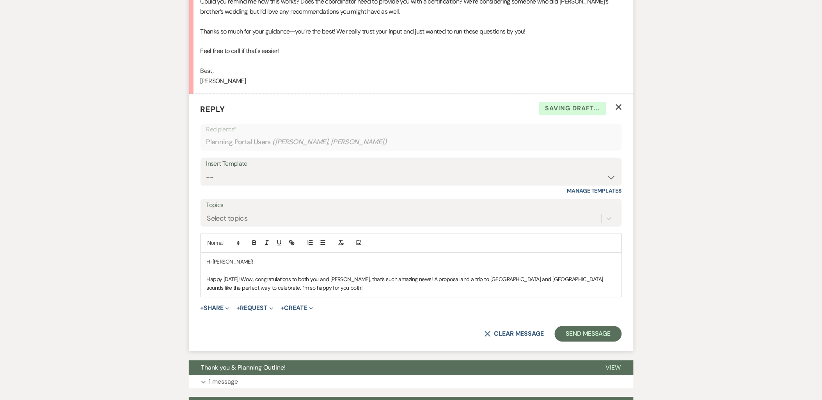
click at [375, 288] on div "Hi [PERSON_NAME]! Happy [DATE]! Wow, congratulations to both you and [PERSON_NA…" at bounding box center [411, 275] width 421 height 45
click at [266, 281] on p "Happy [DATE]! Wow, congratulations to both you and [PERSON_NAME], that’s such a…" at bounding box center [411, 284] width 409 height 18
drag, startPoint x: 245, startPoint y: 270, endPoint x: 206, endPoint y: 269, distance: 39.0
click at [206, 269] on div "Hi [PERSON_NAME]! Happy [DATE]! Wow, congratulations to both you and [PERSON_NA…" at bounding box center [411, 275] width 421 height 44
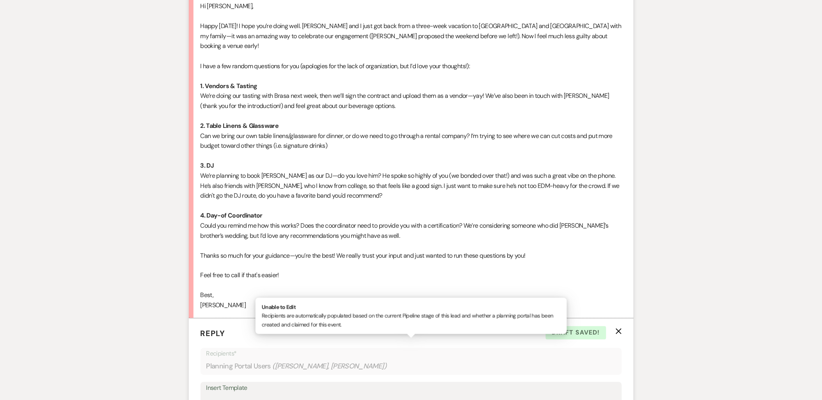
scroll to position [394, 0]
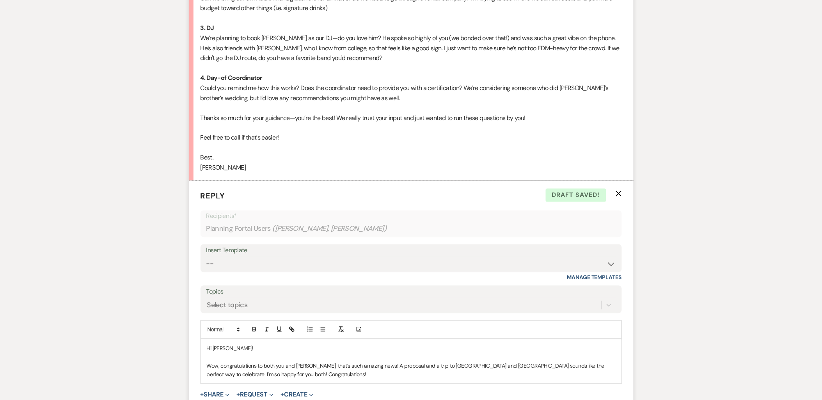
click at [268, 362] on p "Wow, congratulations to both you and [PERSON_NAME], that’s such amazing news! A…" at bounding box center [411, 371] width 409 height 18
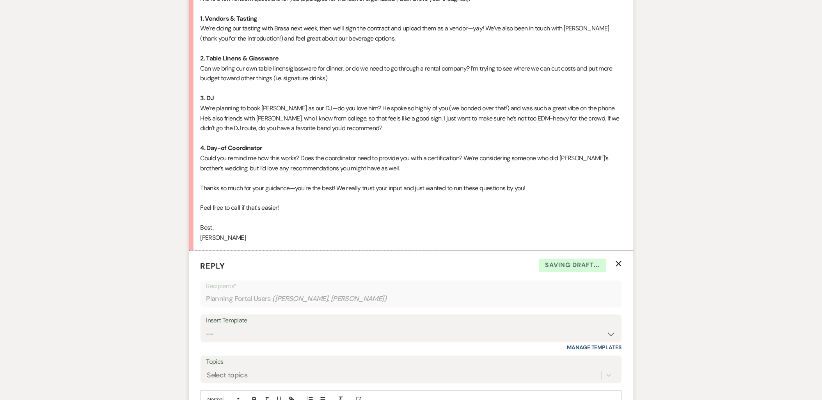
scroll to position [307, 0]
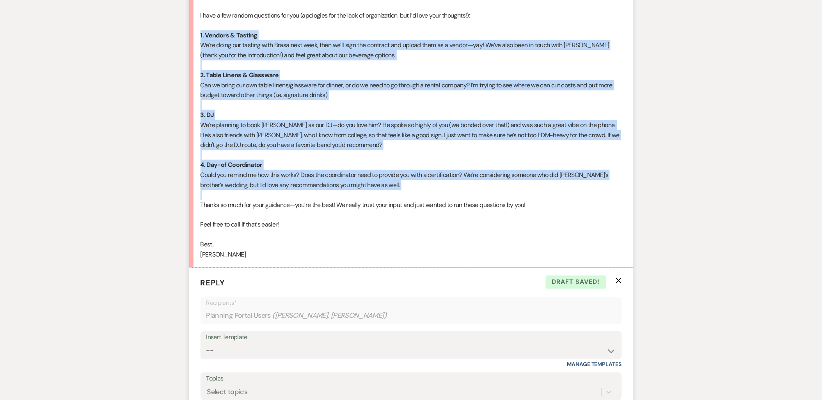
drag, startPoint x: 200, startPoint y: 24, endPoint x: 398, endPoint y: 182, distance: 253.5
click at [398, 182] on div "Hi [PERSON_NAME], Happy [DATE]! I hope you’re doing well. [PERSON_NAME] and I j…" at bounding box center [411, 104] width 421 height 309
copy div "2. Loremip & Dolorsi Am’co adipi eli seddoei temp Incid utla etdo, magn al’en a…"
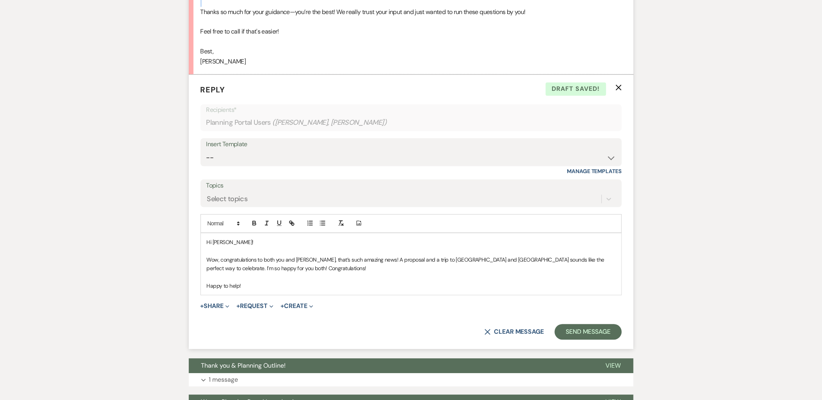
scroll to position [568, 0]
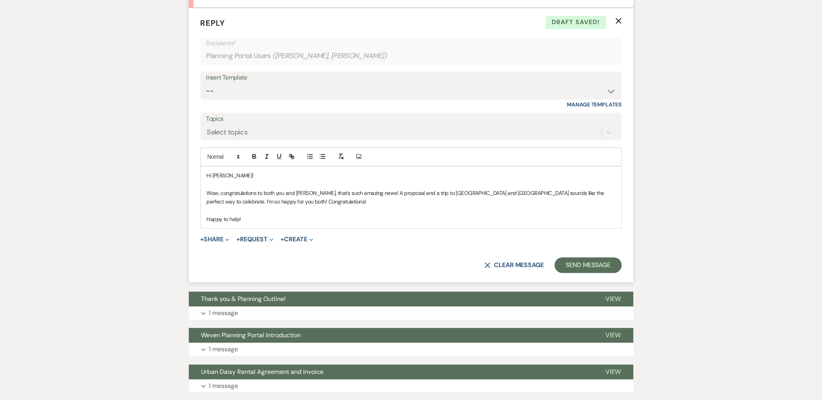
click at [255, 215] on p "Happy to help!" at bounding box center [411, 219] width 409 height 9
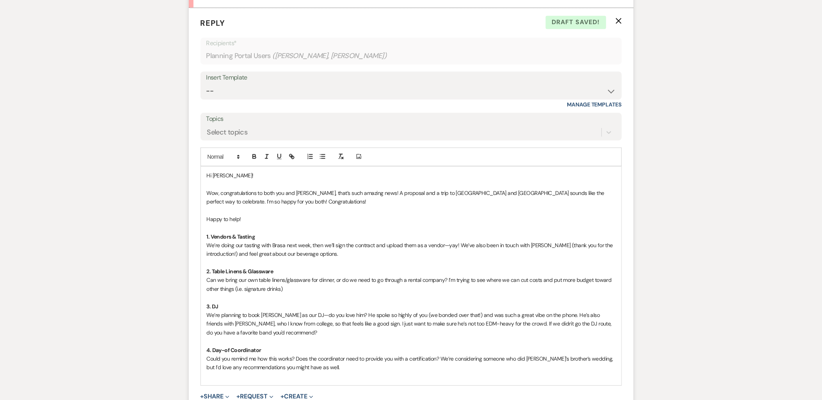
click at [344, 242] on p "We’re doing our tasting with Brasa next week, then we’ll sign the contract and …" at bounding box center [411, 250] width 409 height 18
drag, startPoint x: 453, startPoint y: 240, endPoint x: 341, endPoint y: 247, distance: 111.4
click at [341, 247] on p "We’re doing our tasting with Brasa next week, then we’ll sign the contract and …" at bounding box center [411, 250] width 409 height 18
click at [253, 156] on icon "button" at bounding box center [254, 157] width 3 height 2
click at [321, 244] on p "We’re doing our tasting with Brasa next week, then we’ll sign the contract and …" at bounding box center [411, 250] width 409 height 18
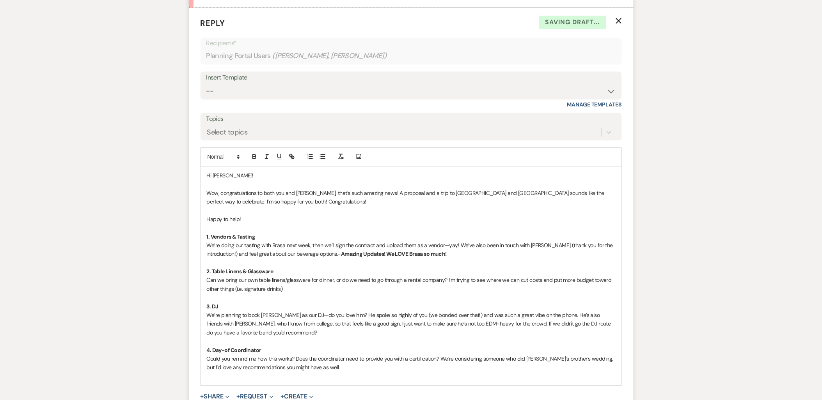
click at [292, 277] on p "Can we bring our own table linens/glassware for dinner, or do we need to go thr…" at bounding box center [411, 285] width 409 height 18
click at [320, 356] on p "Could you remind me how this works? Does the coordinator need to provide you wi…" at bounding box center [411, 364] width 409 height 18
click at [318, 276] on p "Can we bring our own table linens/glassware for dinner, or do we need to go thr…" at bounding box center [411, 285] width 409 height 18
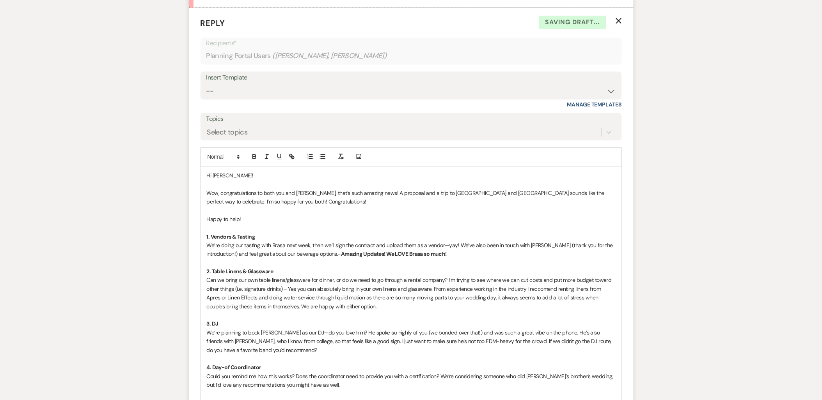
drag, startPoint x: 287, startPoint y: 282, endPoint x: 355, endPoint y: 299, distance: 70.0
click at [355, 299] on p "Can we bring our own table linens/glassware for dinner, or do we need to go thr…" at bounding box center [411, 293] width 409 height 35
click at [251, 153] on icon "button" at bounding box center [254, 156] width 7 height 7
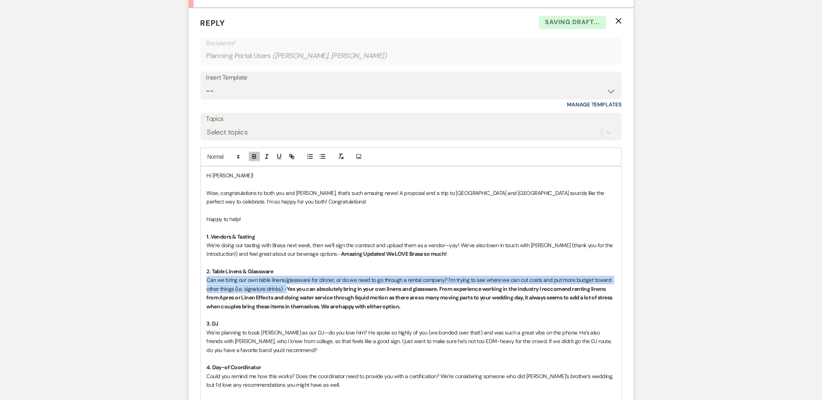
click at [451, 267] on p "2. Table Linens & Glassware" at bounding box center [411, 271] width 409 height 9
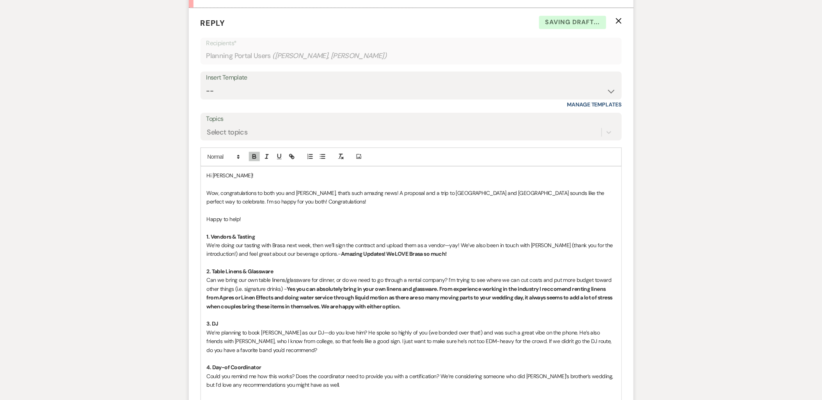
click at [512, 297] on p "Can we bring our own table linens/glassware for dinner, or do we need to go thr…" at bounding box center [411, 293] width 409 height 35
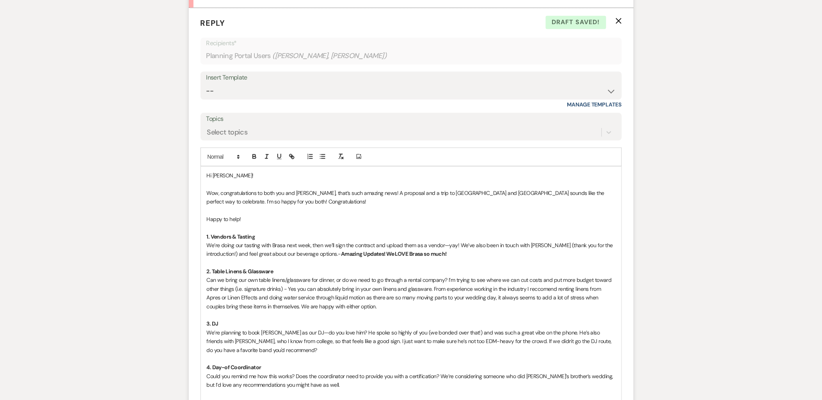
click at [570, 299] on p "Can we bring our own table linens/glassware for dinner, or do we need to go thr…" at bounding box center [411, 293] width 409 height 35
click at [377, 311] on p at bounding box center [411, 315] width 409 height 9
click at [586, 298] on p "Can we bring our own table linens/glassware for dinner, or do we need to go thr…" at bounding box center [411, 293] width 409 height 35
drag, startPoint x: 288, startPoint y: 280, endPoint x: 381, endPoint y: 295, distance: 94.2
click at [381, 295] on p "Can we bring our own table linens/glassware for dinner, or do we need to go thr…" at bounding box center [411, 293] width 409 height 35
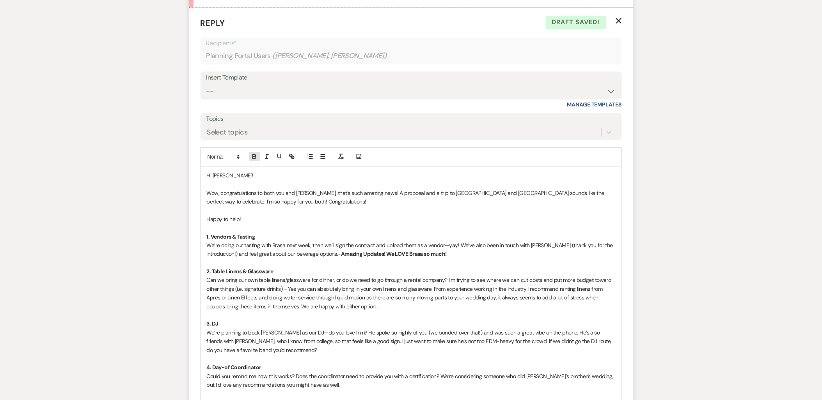
click at [251, 152] on button "button" at bounding box center [254, 156] width 11 height 9
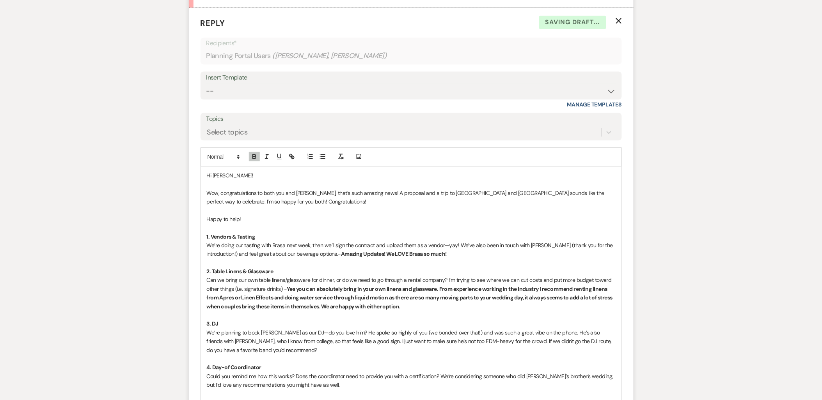
click at [316, 267] on p "2. Table Linens & Glassware" at bounding box center [411, 271] width 409 height 9
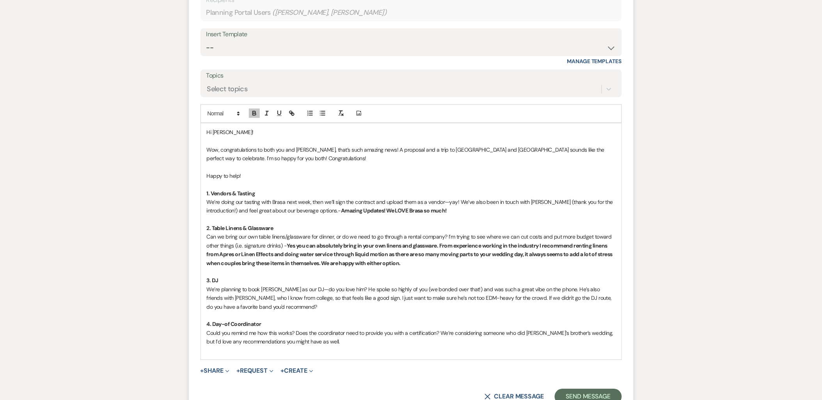
click at [309, 297] on p "We’re planning to book [PERSON_NAME] as our DJ—do you love him? He spoke so hig…" at bounding box center [411, 298] width 409 height 26
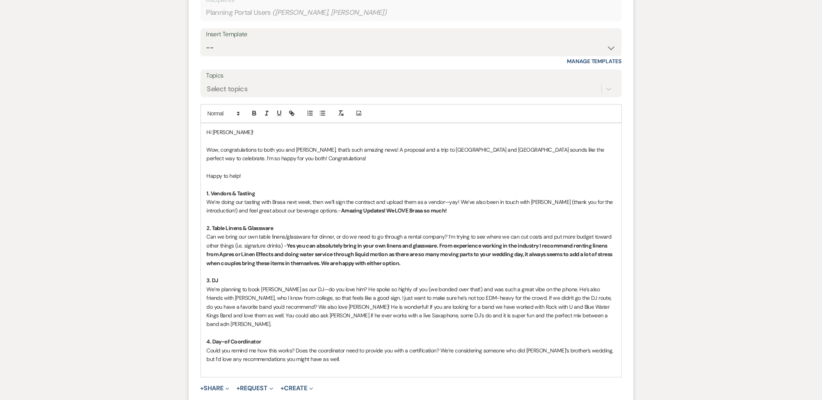
click at [362, 304] on p "We’re planning to book [PERSON_NAME] as our DJ—do you love him? He spoke so hig…" at bounding box center [411, 307] width 409 height 44
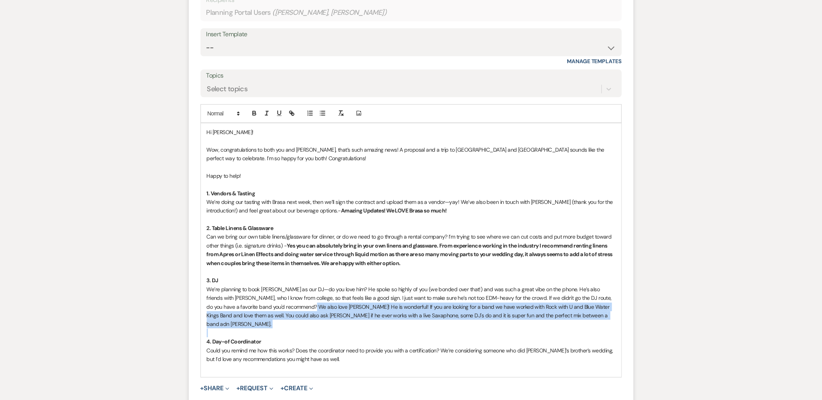
drag, startPoint x: 287, startPoint y: 293, endPoint x: 374, endPoint y: 311, distance: 88.3
click at [374, 311] on div "Hi [PERSON_NAME]! Wow, congratulations to both you and [PERSON_NAME], that’s su…" at bounding box center [411, 250] width 421 height 254
click at [259, 108] on button "button" at bounding box center [254, 112] width 11 height 9
click at [327, 304] on strong "We also love [PERSON_NAME]! He is wonderful! If you are looking for a band we h…" at bounding box center [410, 316] width 407 height 25
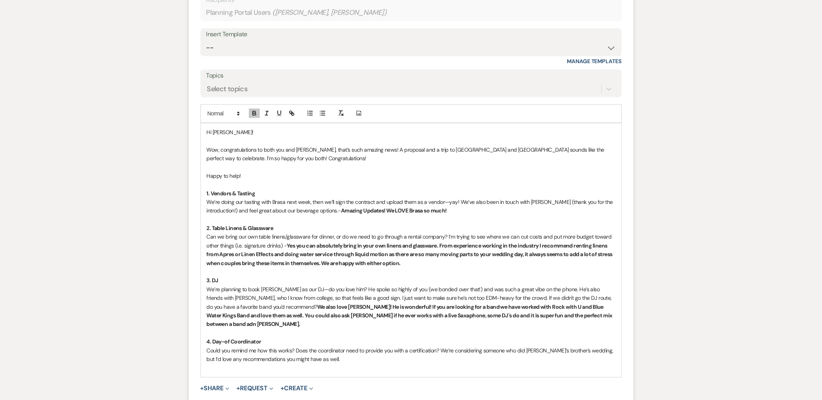
click at [334, 346] on p "Could you remind me how this works? Does the coordinator need to provide you wi…" at bounding box center [411, 355] width 409 height 18
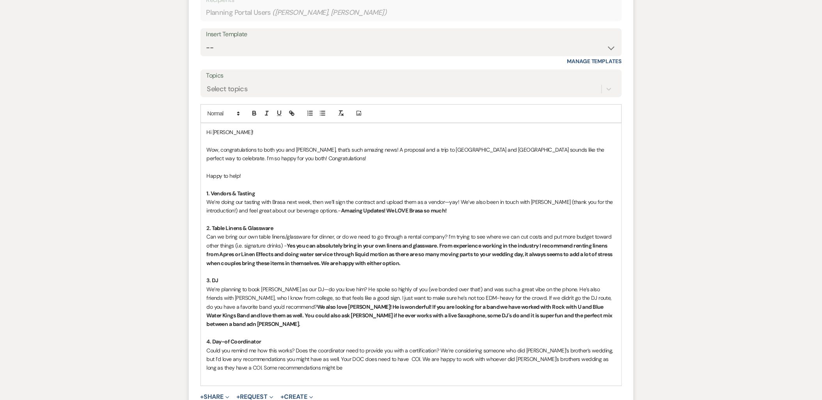
click at [302, 351] on p "Could you remind me how this works? Does the coordinator need to provide you wi…" at bounding box center [411, 359] width 409 height 26
click at [248, 365] on div "Hi [PERSON_NAME]! Wow, congratulations to both you and [PERSON_NAME], that’s su…" at bounding box center [411, 254] width 421 height 263
click at [319, 110] on icon "button" at bounding box center [322, 113] width 7 height 7
click at [289, 373] on li "[PERSON_NAME] Weddings" at bounding box center [415, 377] width 401 height 9
click at [225, 381] on li at bounding box center [415, 385] width 401 height 9
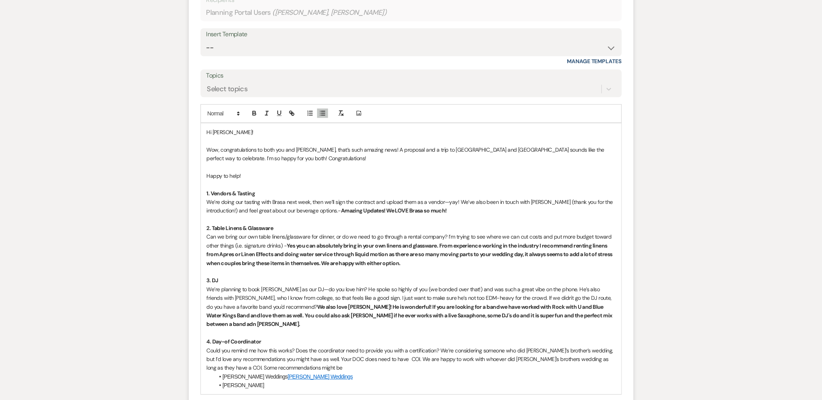
click at [260, 381] on li "[PERSON_NAME]" at bounding box center [415, 385] width 401 height 9
drag, startPoint x: 234, startPoint y: 376, endPoint x: 230, endPoint y: 378, distance: 4.6
click at [234, 390] on li at bounding box center [415, 394] width 401 height 9
click at [288, 399] on li "It's the Little Things!" at bounding box center [415, 403] width 401 height 9
click at [273, 147] on p "Wow, congratulations to both you and [PERSON_NAME], that’s such amazing news! A…" at bounding box center [411, 155] width 409 height 18
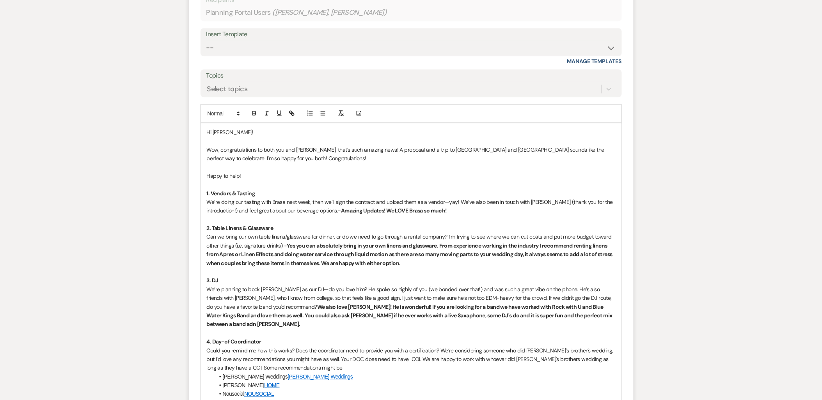
click at [250, 172] on p "Happy to help!" at bounding box center [411, 176] width 409 height 9
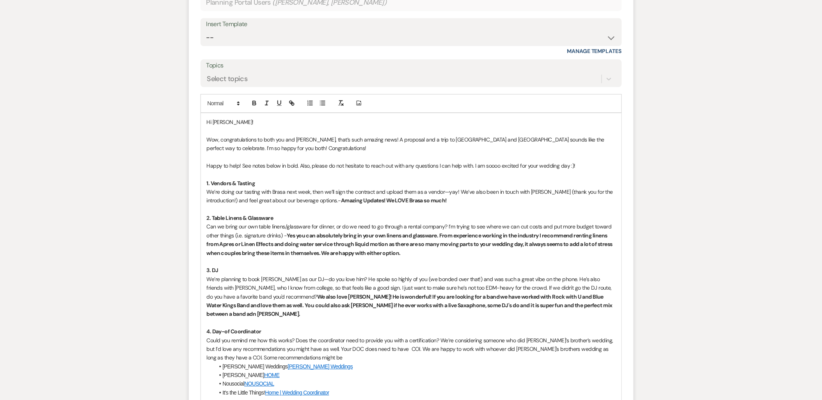
scroll to position [828, 0]
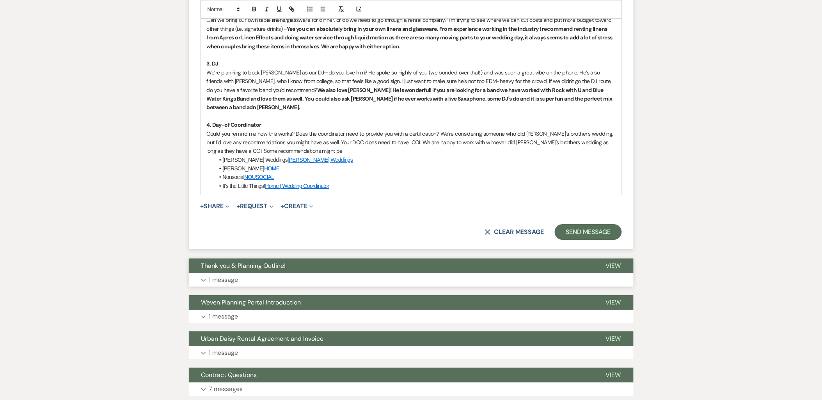
click at [266, 262] on span "Thank you & Planning Outline!" at bounding box center [243, 266] width 85 height 8
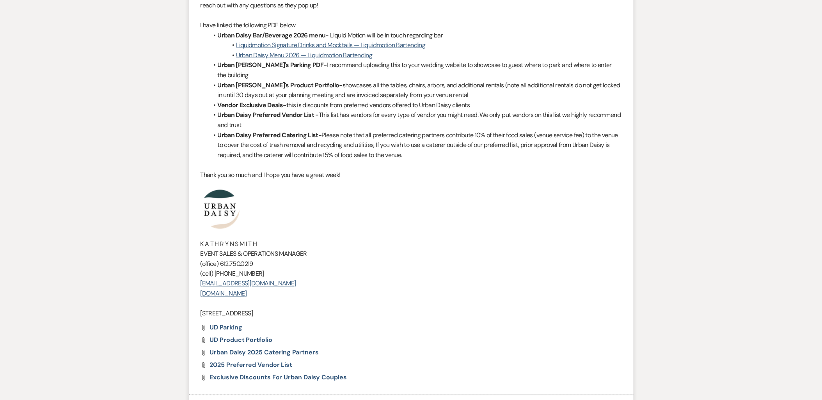
scroll to position [1348, 0]
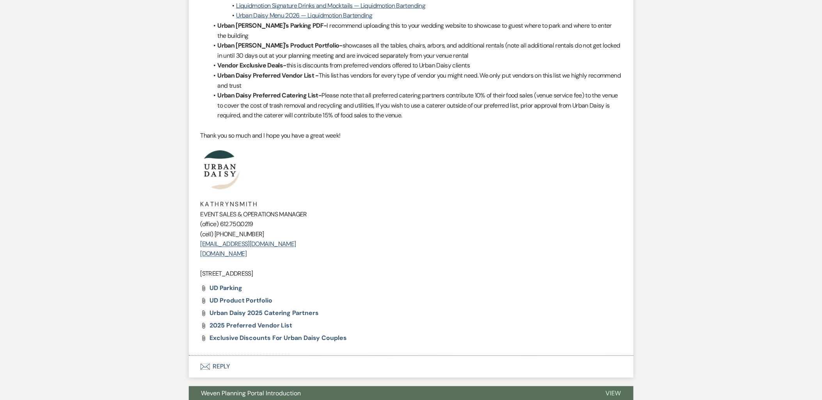
drag, startPoint x: 322, startPoint y: 248, endPoint x: 193, endPoint y: 156, distance: 157.5
click at [193, 156] on li "[PERSON_NAME] to: Planning Portal Users Expand Info [DATE] 9:54 PM Weven Check …" at bounding box center [411, 54] width 445 height 603
copy div "K A T H R Y N S M I T H EVENT SALES & OPERATIONS MANAGER (office) [PHONE_NUMBER…"
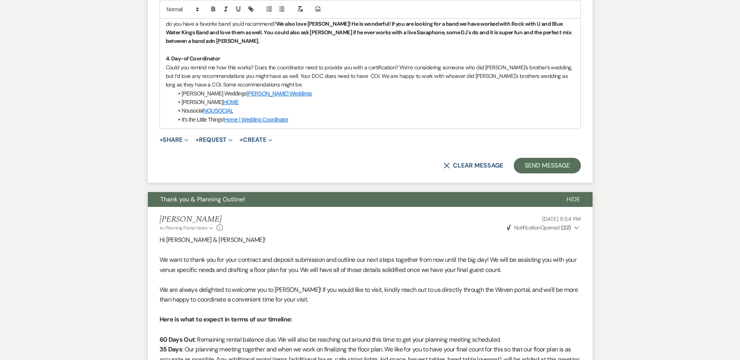
scroll to position [824, 0]
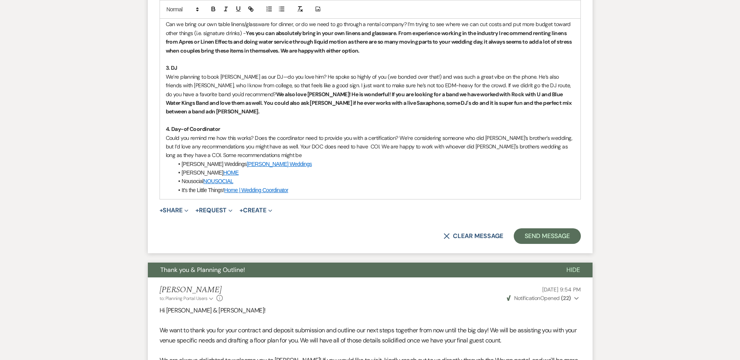
click at [289, 186] on li "It's the Little Things! Home | Wedding Coordinator" at bounding box center [374, 190] width 401 height 9
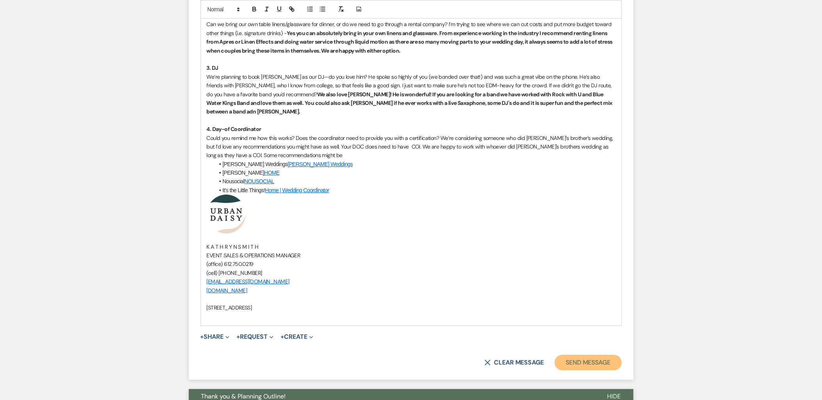
click at [579, 355] on button "Send Message" at bounding box center [588, 363] width 67 height 16
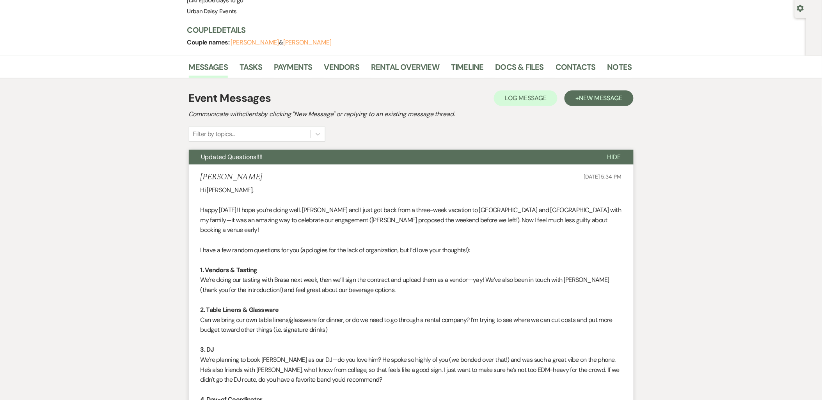
scroll to position [0, 0]
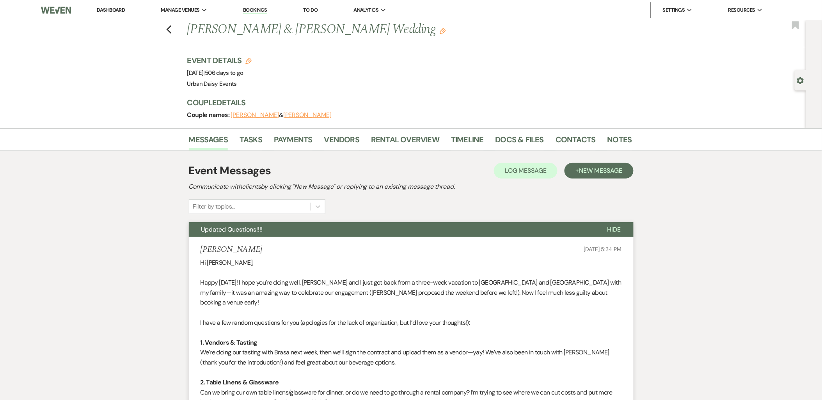
click at [115, 7] on link "Dashboard" at bounding box center [111, 10] width 28 height 7
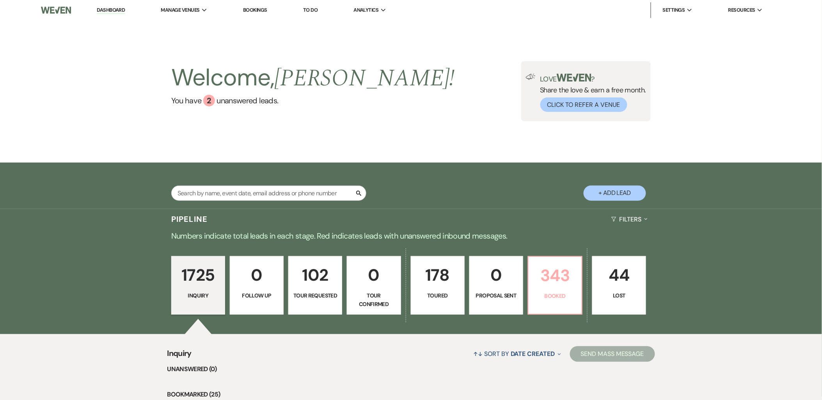
click at [570, 288] on p "343" at bounding box center [555, 276] width 44 height 26
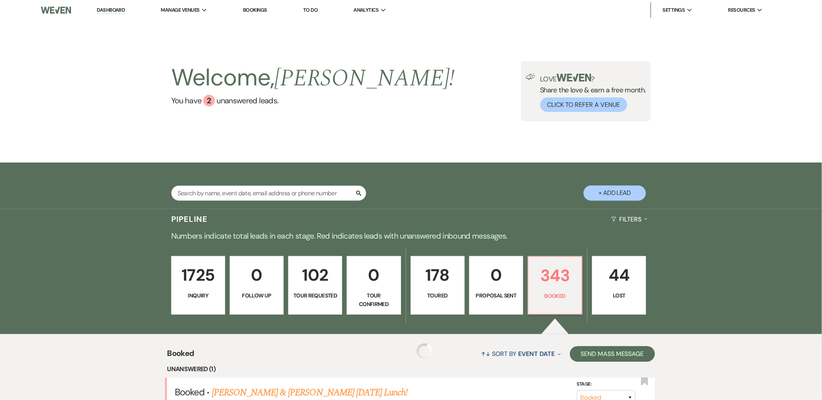
scroll to position [87, 0]
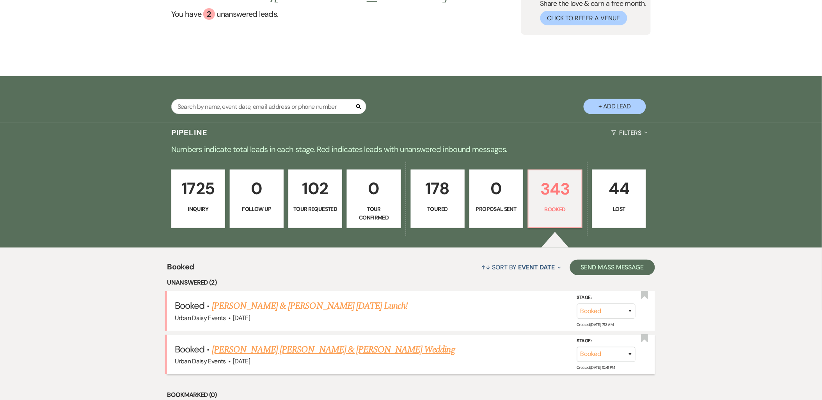
click at [244, 351] on link "[PERSON_NAME] [PERSON_NAME] & [PERSON_NAME] Wedding" at bounding box center [333, 350] width 243 height 14
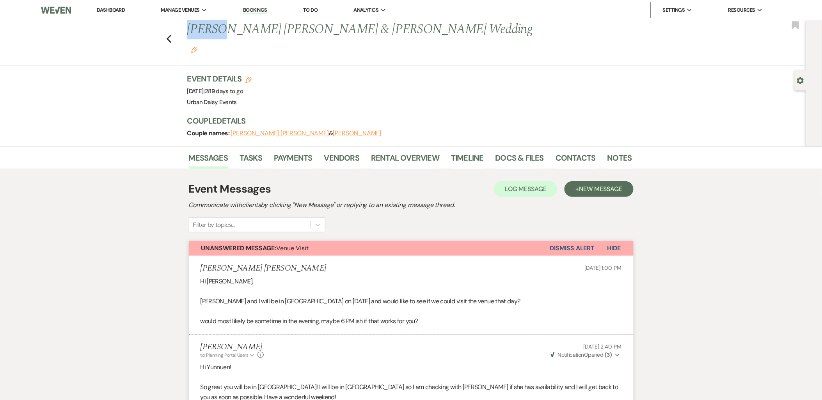
drag, startPoint x: 190, startPoint y: 29, endPoint x: 229, endPoint y: 32, distance: 39.6
click at [229, 32] on div "Previous [PERSON_NAME] [PERSON_NAME] & [PERSON_NAME] Wedding Edit" at bounding box center [405, 38] width 445 height 37
copy h1 "[PERSON_NAME]"
click at [571, 152] on link "Contacts" at bounding box center [576, 160] width 40 height 17
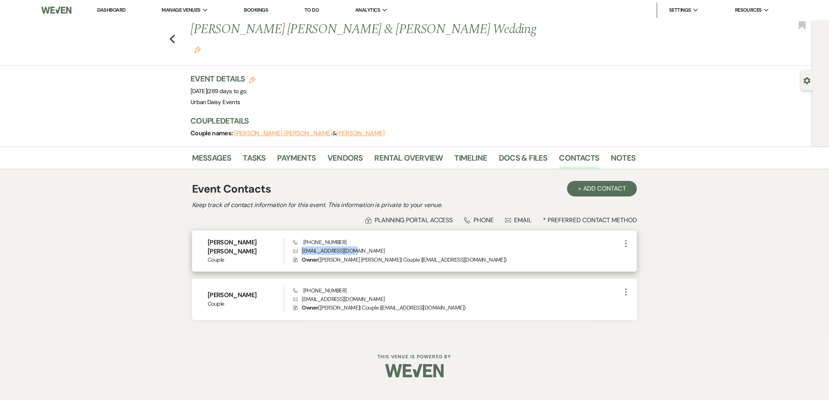
drag, startPoint x: 360, startPoint y: 233, endPoint x: 293, endPoint y: 233, distance: 66.3
click at [293, 247] on p "Envelope [EMAIL_ADDRESS][DOMAIN_NAME]" at bounding box center [457, 251] width 328 height 9
copy p "[EMAIL_ADDRESS][DOMAIN_NAME]"
click at [215, 152] on link "Messages" at bounding box center [211, 160] width 39 height 17
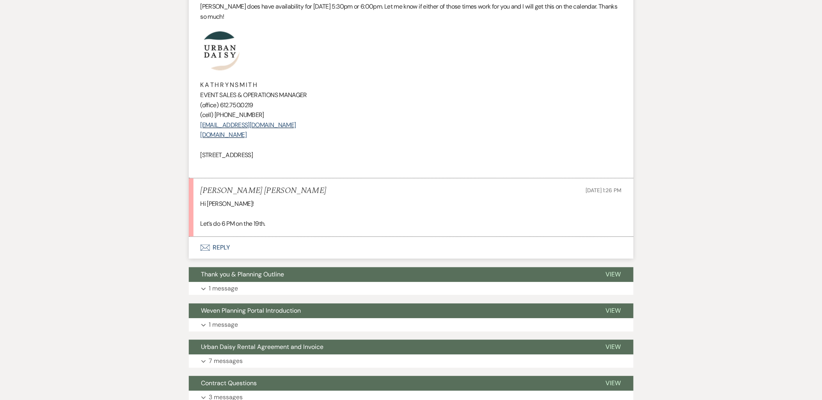
click at [223, 237] on button "Envelope Reply" at bounding box center [411, 248] width 445 height 22
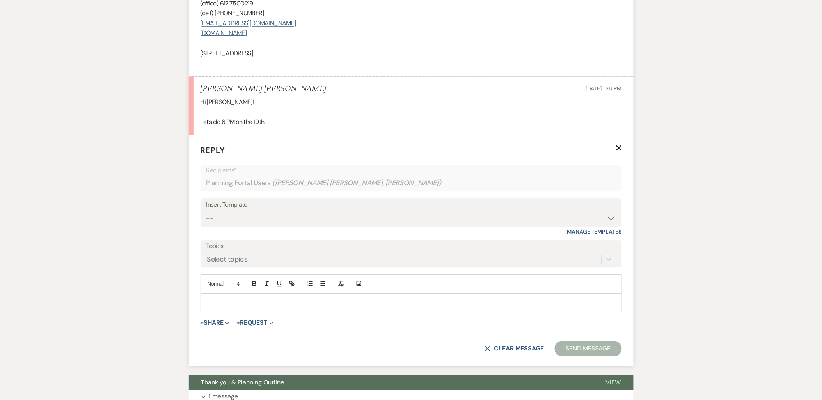
scroll to position [601, 0]
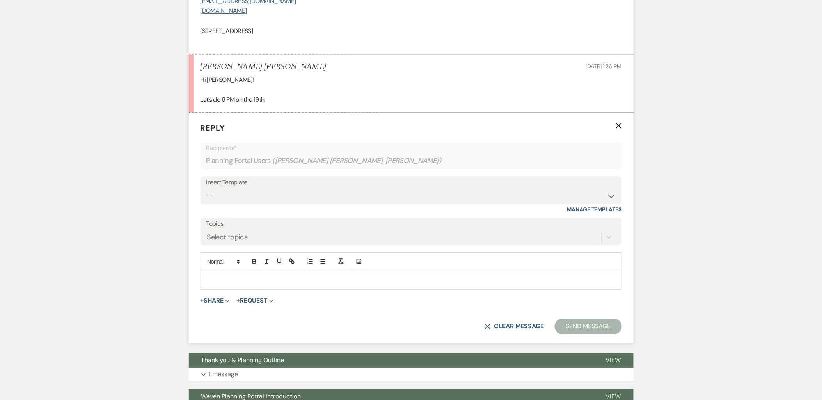
click at [232, 272] on div at bounding box center [411, 281] width 421 height 18
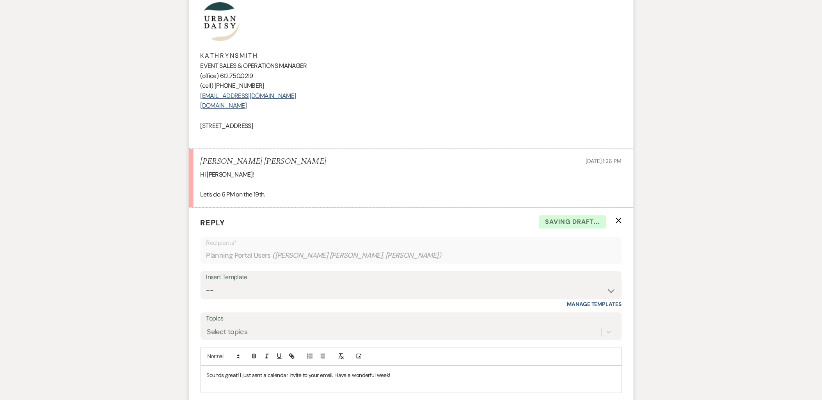
scroll to position [384, 0]
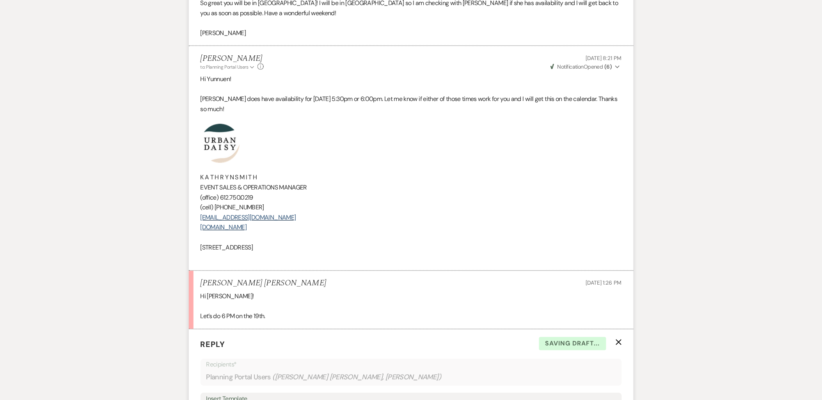
drag, startPoint x: 228, startPoint y: 162, endPoint x: 178, endPoint y: 117, distance: 66.6
click at [178, 117] on div "Messages Tasks Payments Vendors Rental Overview Timeline Docs & Files Contacts …" at bounding box center [411, 262] width 822 height 1001
copy div "﻿ K A T H R Y N S M I T H EVENT SALES & OPERATIONS MANAGER (office) [PHONE_NUMB…"
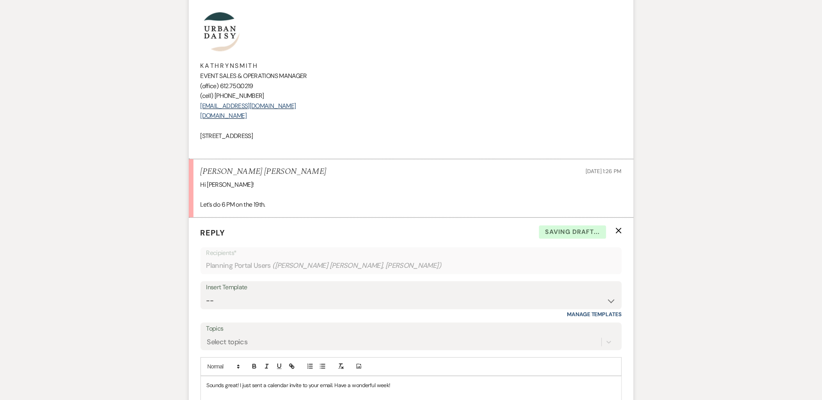
scroll to position [558, 0]
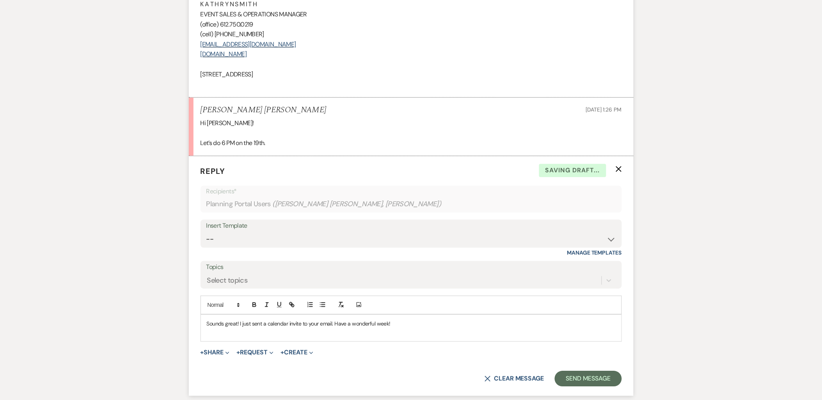
click at [258, 328] on p at bounding box center [411, 332] width 409 height 9
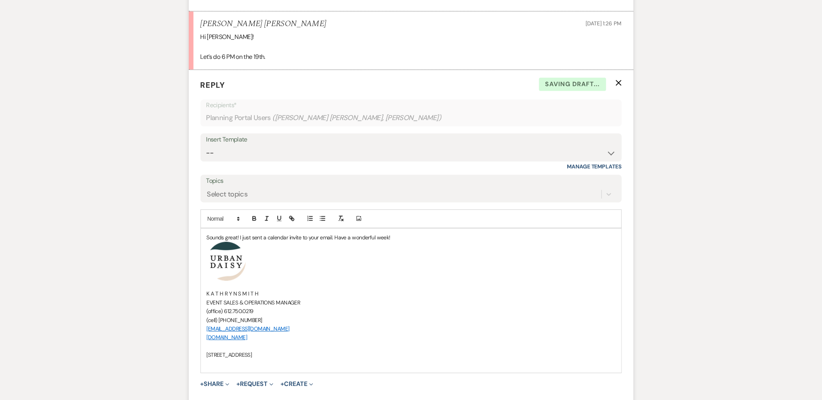
scroll to position [644, 0]
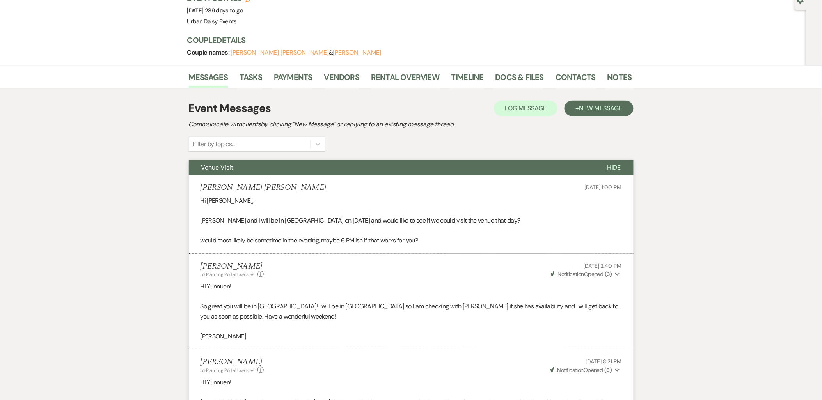
scroll to position [0, 0]
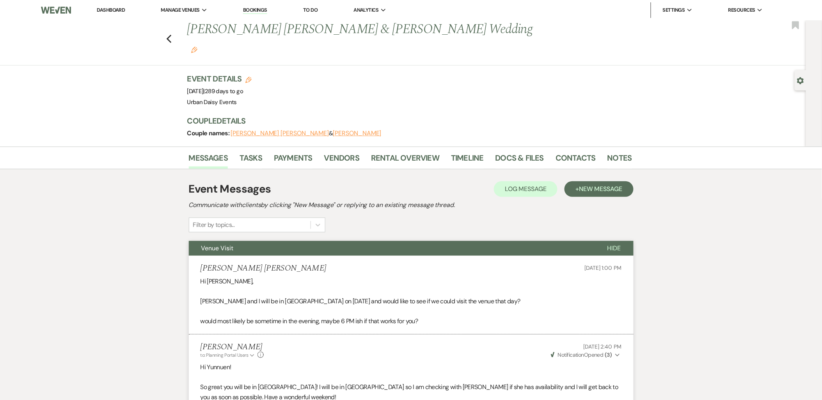
click at [115, 13] on li "Dashboard" at bounding box center [111, 10] width 36 height 16
click at [114, 11] on link "Dashboard" at bounding box center [111, 10] width 28 height 7
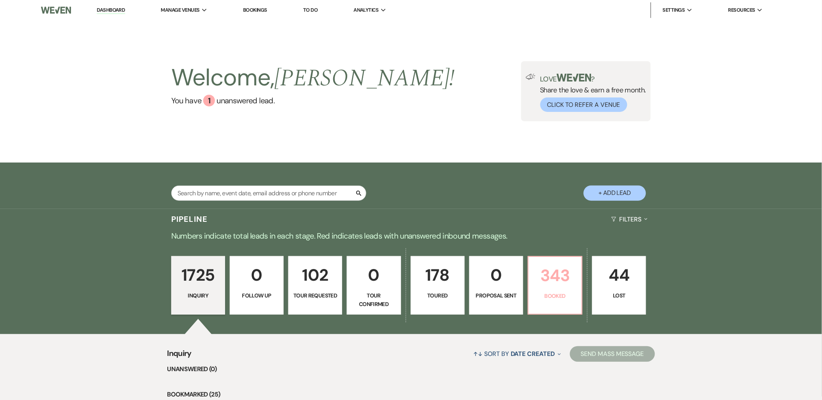
click at [541, 286] on p "343" at bounding box center [555, 276] width 44 height 26
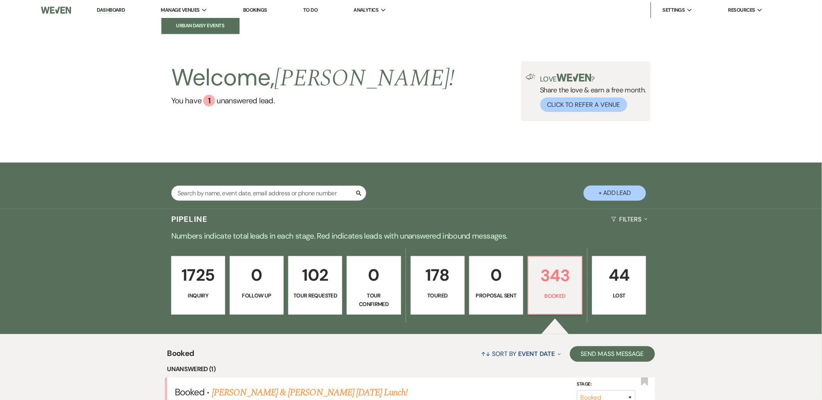
drag, startPoint x: 200, startPoint y: 22, endPoint x: 208, endPoint y: 33, distance: 13.7
click at [200, 22] on li "Urban Daisy Events" at bounding box center [200, 26] width 70 height 8
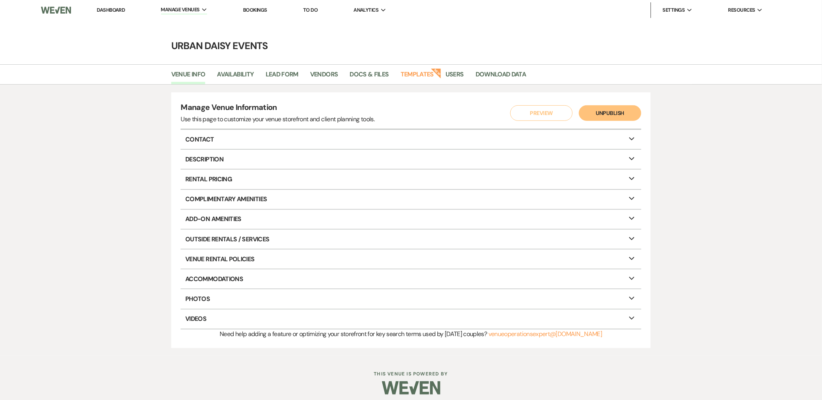
click at [231, 68] on li "Availability" at bounding box center [241, 76] width 48 height 16
click at [231, 71] on link "Availability" at bounding box center [235, 76] width 37 height 15
select select "2"
select select "2026"
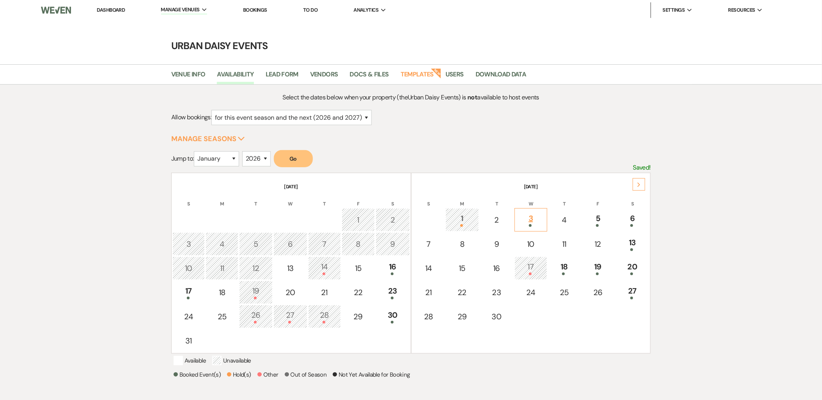
click at [544, 220] on td "3" at bounding box center [531, 219] width 33 height 23
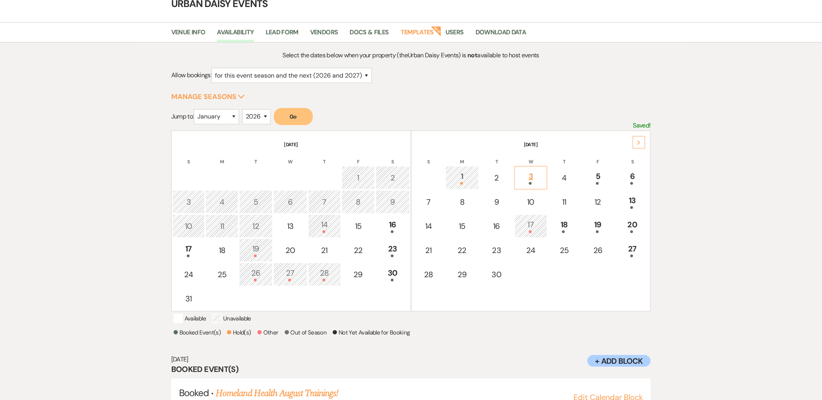
scroll to position [81, 0]
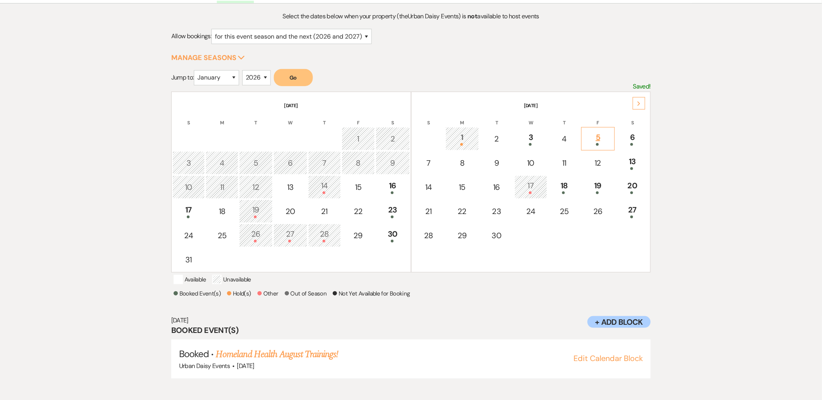
click at [600, 133] on div "5" at bounding box center [598, 138] width 25 height 14
click at [630, 131] on div "6" at bounding box center [632, 138] width 25 height 14
drag, startPoint x: 634, startPoint y: 168, endPoint x: 666, endPoint y: 122, distance: 55.6
click at [682, 154] on div "Select the dates below when your property (the Urban Daisy Events ) is not avai…" at bounding box center [411, 202] width 562 height 383
click at [637, 104] on div "Next" at bounding box center [639, 103] width 12 height 12
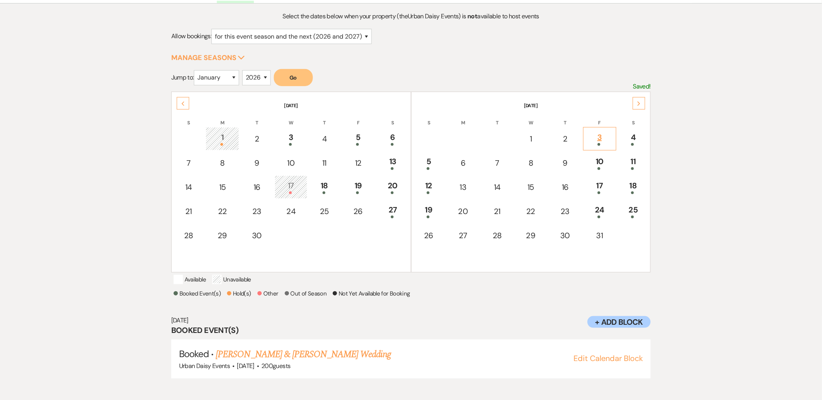
click at [604, 135] on div "3" at bounding box center [600, 138] width 25 height 14
click at [629, 138] on div "4" at bounding box center [633, 138] width 24 height 14
click at [412, 166] on td "5" at bounding box center [428, 162] width 33 height 23
click at [417, 195] on td "12" at bounding box center [428, 187] width 33 height 23
click at [417, 209] on div "19" at bounding box center [429, 211] width 25 height 14
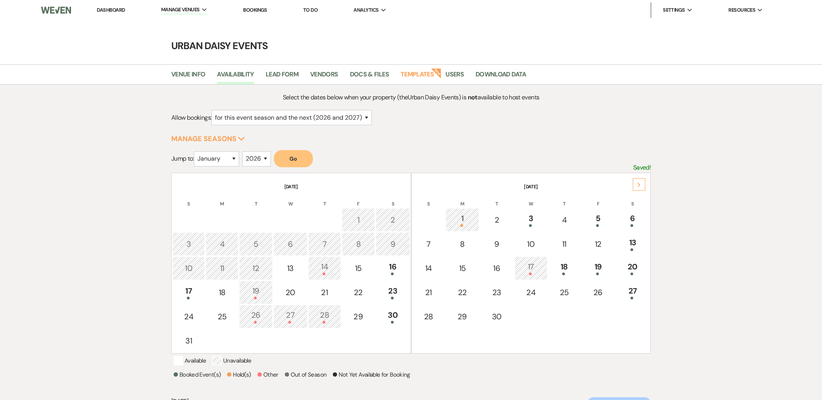
select select "2"
select select "2026"
click at [108, 1] on nav "Dashboard Manage Venues Expand Urban Daisy Events Bookings To Do Analytics Expa…" at bounding box center [411, 10] width 822 height 20
click at [108, 8] on link "Dashboard" at bounding box center [111, 10] width 28 height 7
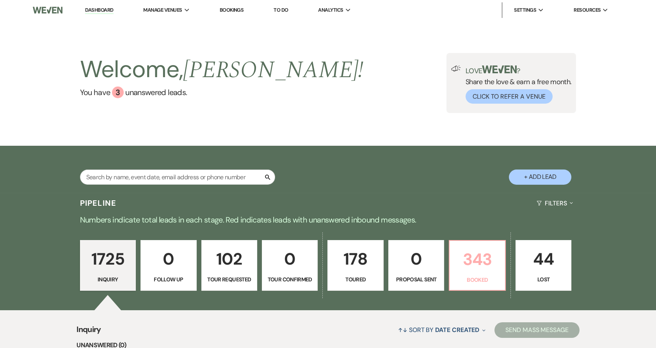
click at [460, 259] on p "343" at bounding box center [477, 260] width 46 height 26
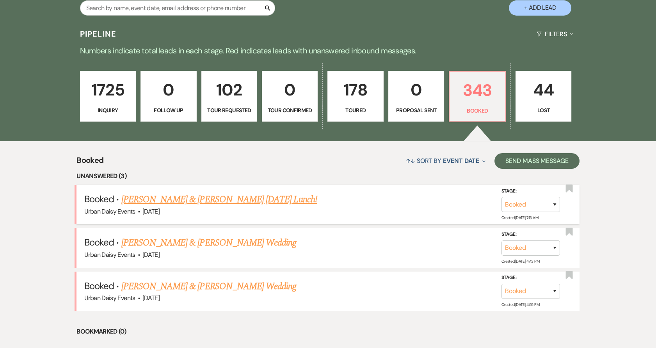
scroll to position [217, 0]
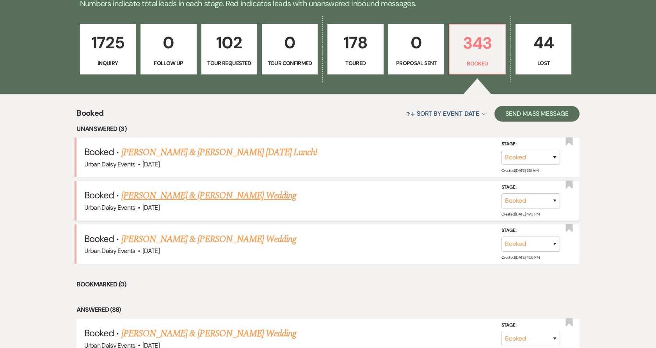
click at [188, 198] on link "[PERSON_NAME] & [PERSON_NAME] Wedding" at bounding box center [208, 196] width 175 height 14
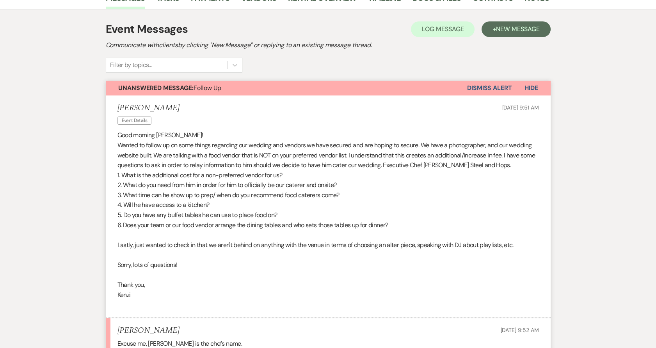
scroll to position [14, 0]
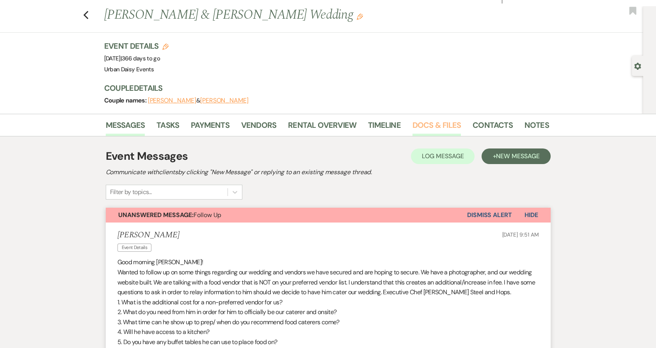
click at [446, 125] on link "Docs & Files" at bounding box center [436, 127] width 48 height 17
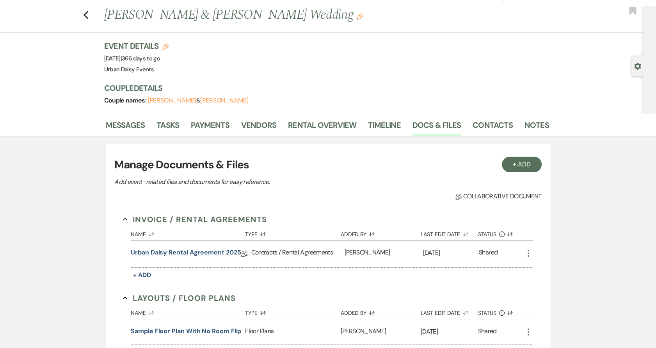
click at [150, 253] on link "Urban Daisy Rental Agreement 2025" at bounding box center [186, 254] width 110 height 12
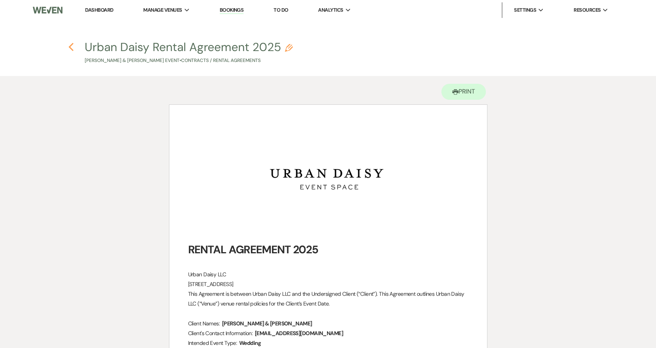
click at [70, 50] on icon "Previous" at bounding box center [71, 47] width 6 height 9
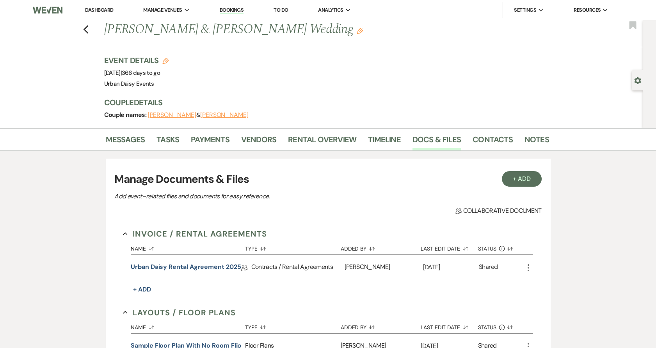
scroll to position [14, 0]
